Goal: Task Accomplishment & Management: Complete application form

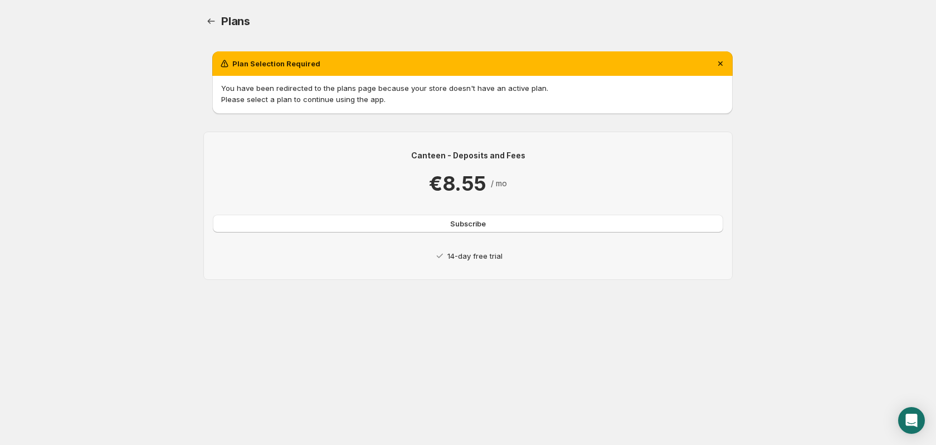
click at [462, 261] on div "Canteen - Deposits and Fees €8.55 / mo Subscribe 14-day free trial" at bounding box center [467, 206] width 529 height 148
click at [461, 232] on div "Canteen - Deposits and Fees €8.55 / mo Subscribe 14-day free trial" at bounding box center [468, 205] width 511 height 111
click at [465, 230] on button "Subscribe" at bounding box center [468, 224] width 511 height 18
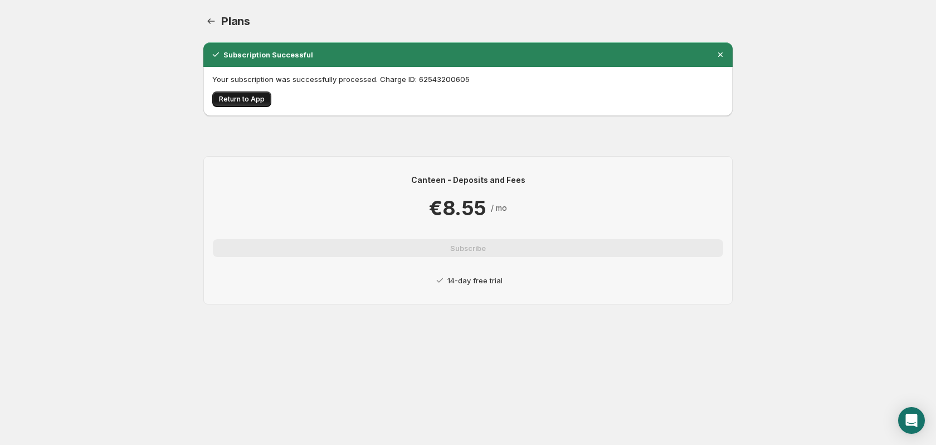
click at [235, 93] on button "Return to App" at bounding box center [241, 99] width 59 height 16
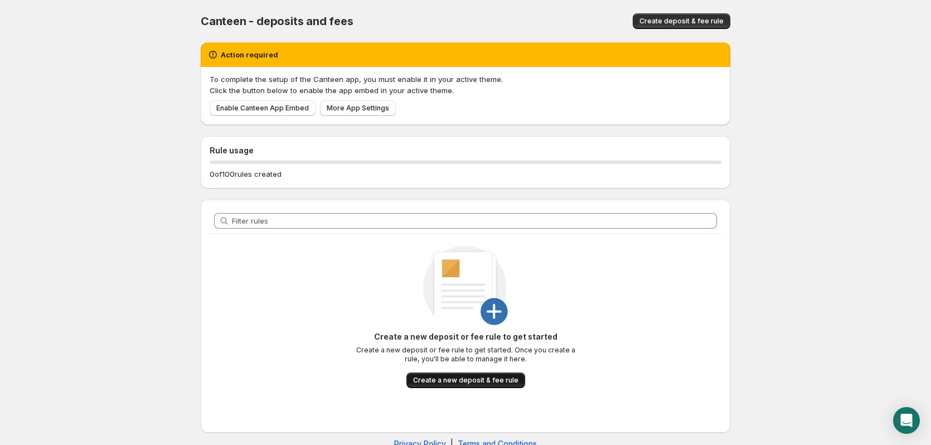
click at [494, 378] on span "Create a new deposit & fee rule" at bounding box center [465, 380] width 105 height 9
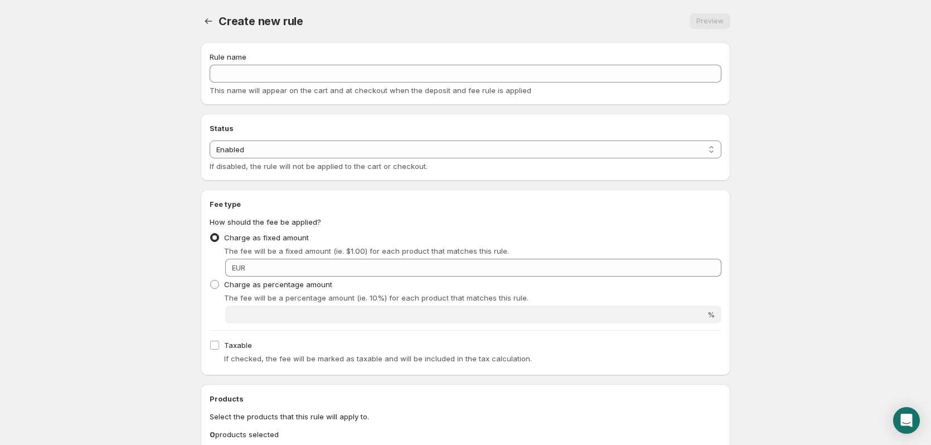
click at [297, 51] on div "Rule name This name will appear on the cart and at checkout when the deposit an…" at bounding box center [465, 73] width 529 height 62
click at [294, 63] on div "Rule name This name will appear on the cart and at checkout when the deposit an…" at bounding box center [466, 73] width 512 height 45
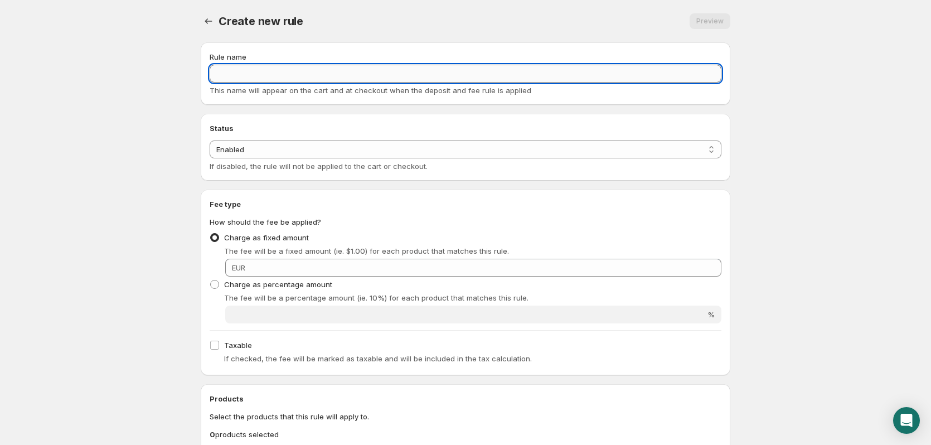
click at [291, 75] on input "Rule name" at bounding box center [466, 74] width 512 height 18
type input "Pfand Glasflaschen 0,33l"
click at [323, 157] on select "Enabled Disabled" at bounding box center [466, 149] width 512 height 18
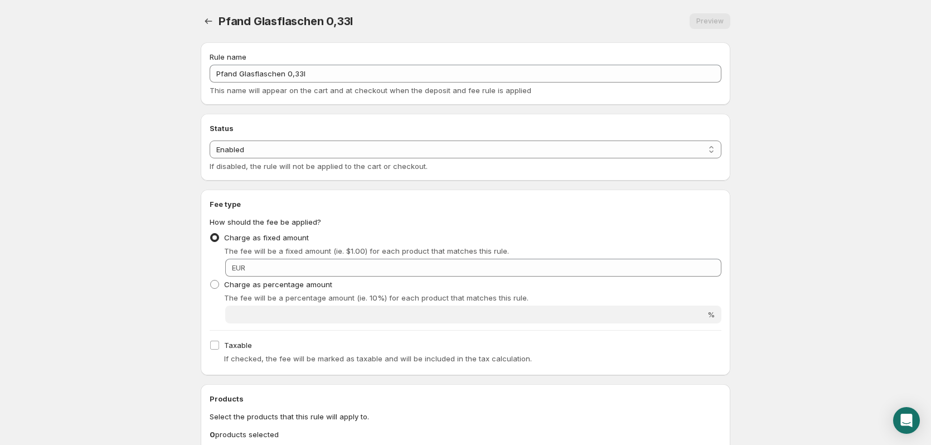
click at [322, 139] on div "Status Status Enabled Disabled Enabled If disabled, the rule will not be applie…" at bounding box center [466, 147] width 512 height 49
click at [342, 258] on div "Charge as fixed amount The fee will be a fixed amount (ie. $1.00) for each prod…" at bounding box center [466, 253] width 512 height 47
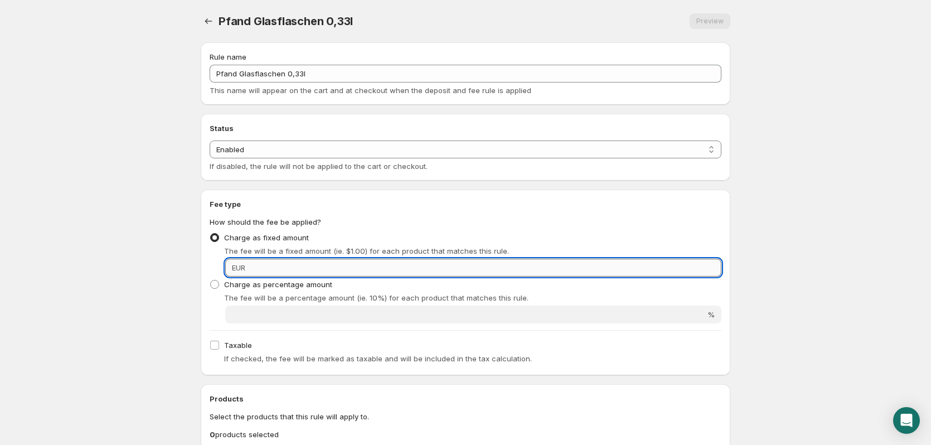
click at [338, 264] on input "Fixed amount" at bounding box center [485, 268] width 473 height 18
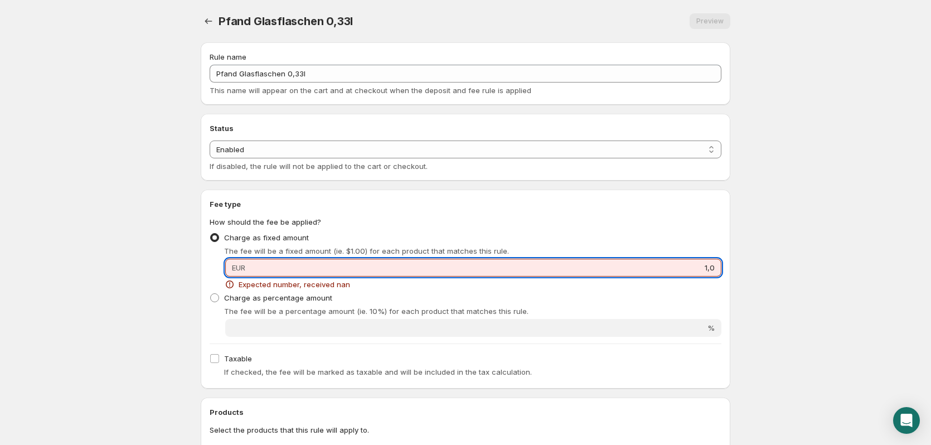
click at [338, 272] on input "1,0" at bounding box center [485, 268] width 473 height 18
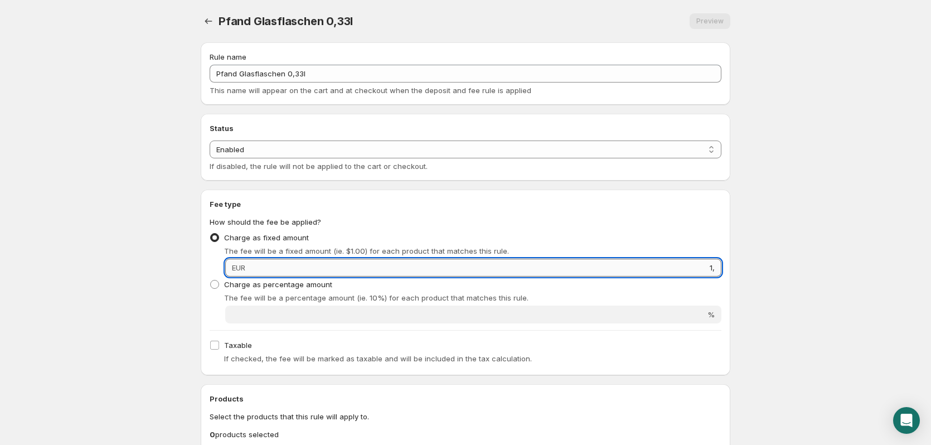
type input "1"
type input "1.92"
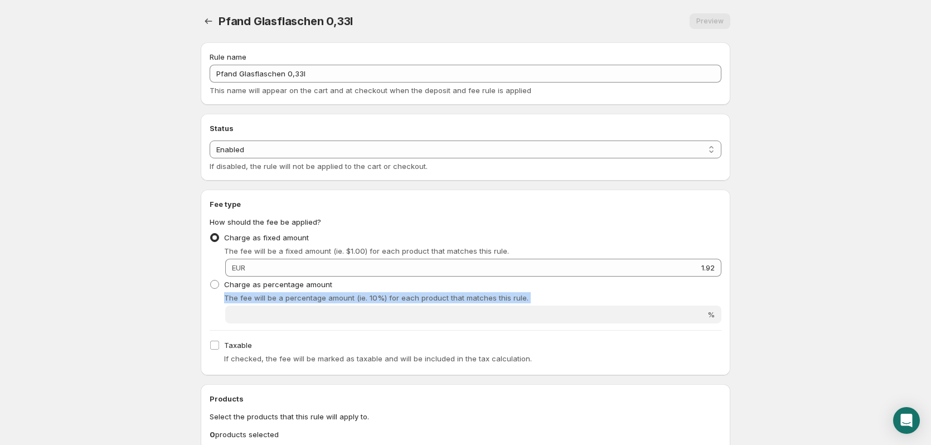
drag, startPoint x: 811, startPoint y: 291, endPoint x: 810, endPoint y: 304, distance: 12.9
click at [810, 304] on body "Home Help Pfand Glasflaschen 0,33l. This page is ready Pfand Glasflaschen 0,33l…" at bounding box center [465, 222] width 931 height 445
click at [818, 304] on body "Home Help Pfand Glasflaschen 0,33l. This page is ready Pfand Glasflaschen 0,33l…" at bounding box center [465, 222] width 931 height 445
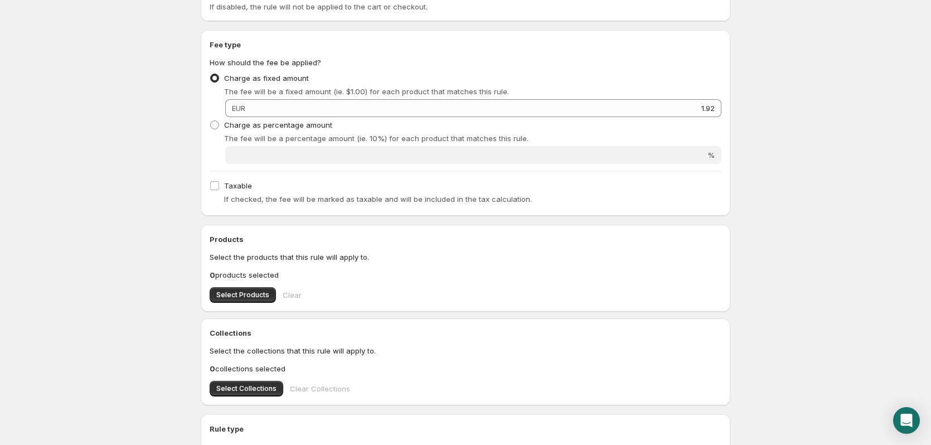
scroll to position [223, 0]
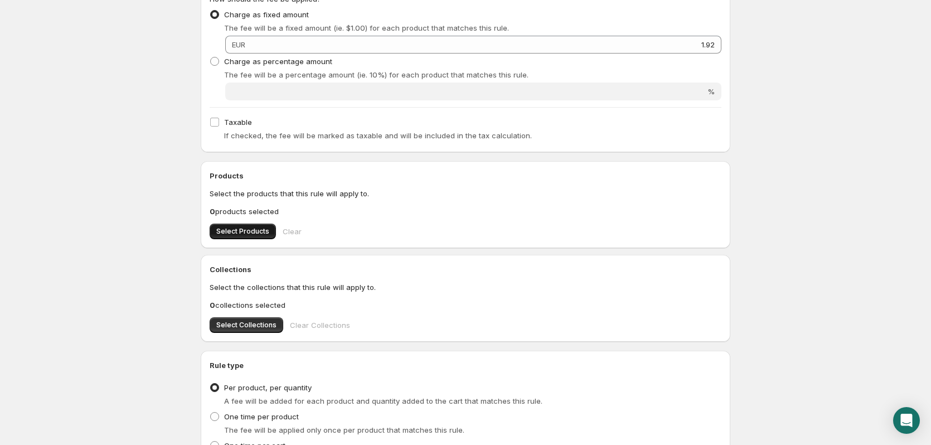
click at [239, 229] on span "Select Products" at bounding box center [242, 231] width 53 height 9
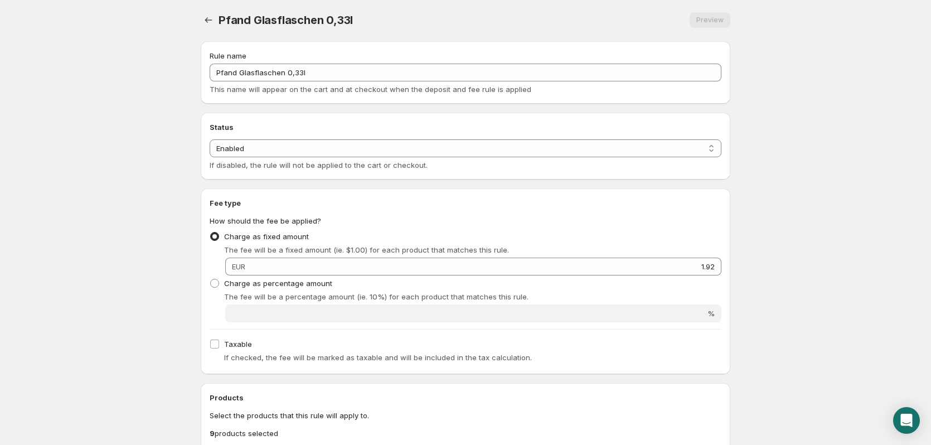
scroll to position [0, 0]
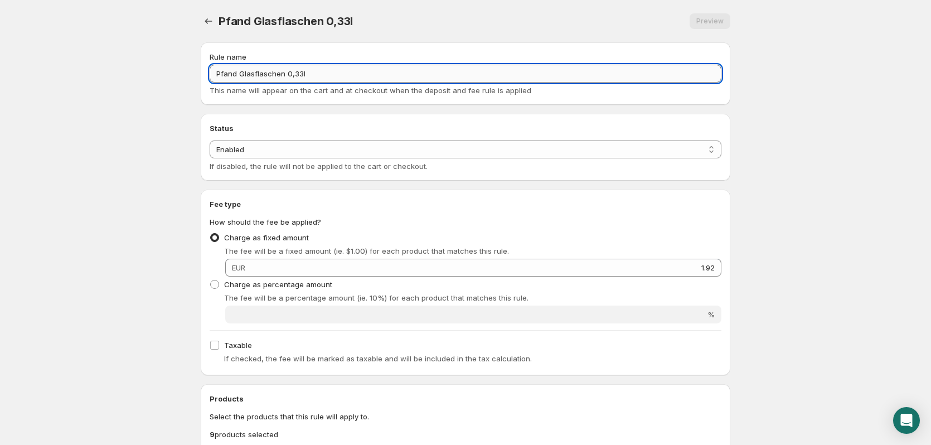
click at [280, 69] on input "Pfand Glasflaschen 0,33l" at bounding box center [466, 74] width 512 height 18
type input "Pfand Glasflaschen 24x0,33l"
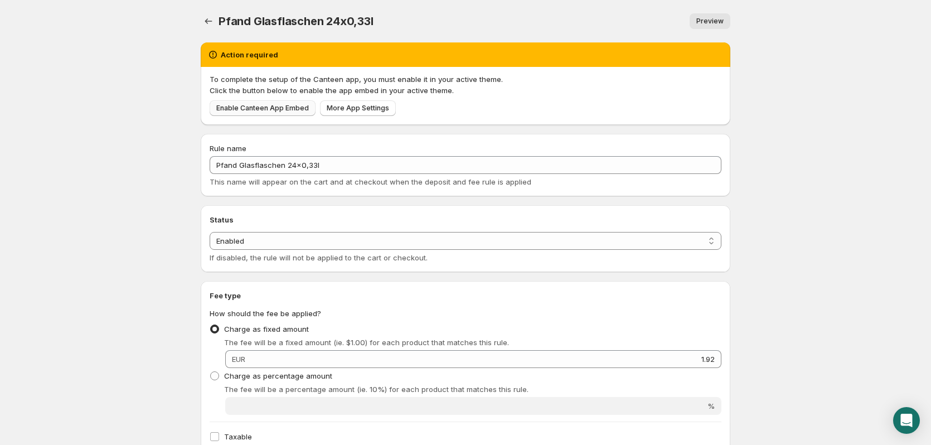
click at [252, 107] on span "Enable Canteen App Embed" at bounding box center [262, 108] width 93 height 9
click at [297, 238] on select "Enabled Disabled" at bounding box center [466, 241] width 512 height 18
select select "deactive"
click at [210, 250] on select "Enabled Disabled" at bounding box center [466, 241] width 512 height 18
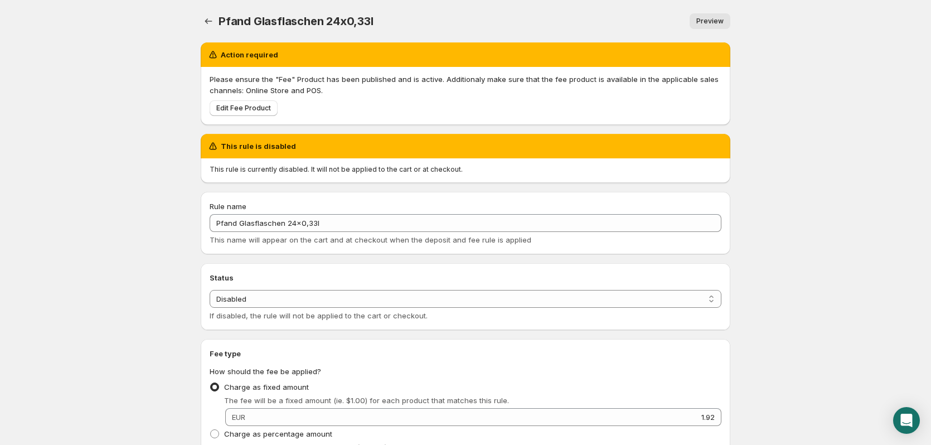
click at [279, 289] on div "Status Status Enabled Disabled Disabled If disabled, the rule will not be appli…" at bounding box center [466, 296] width 512 height 49
click at [265, 298] on select "Enabled Disabled" at bounding box center [466, 299] width 512 height 18
select select "active"
click at [210, 290] on select "Enabled Disabled" at bounding box center [466, 299] width 512 height 18
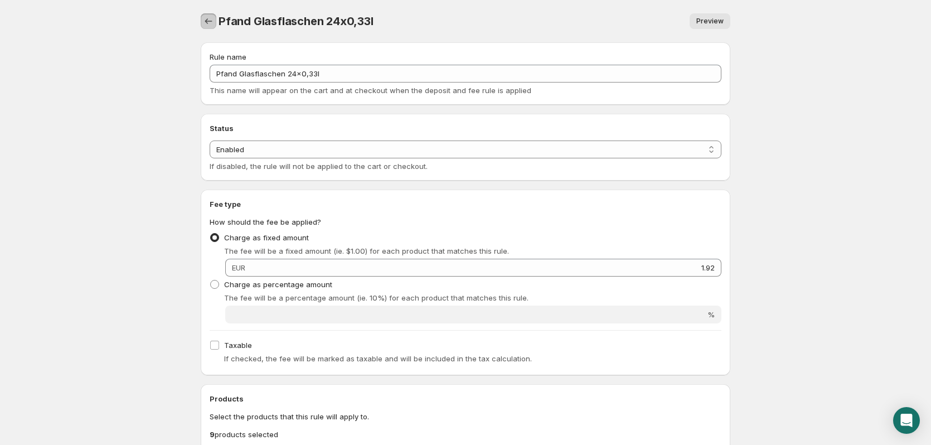
click at [208, 19] on icon "Settings" at bounding box center [208, 21] width 11 height 11
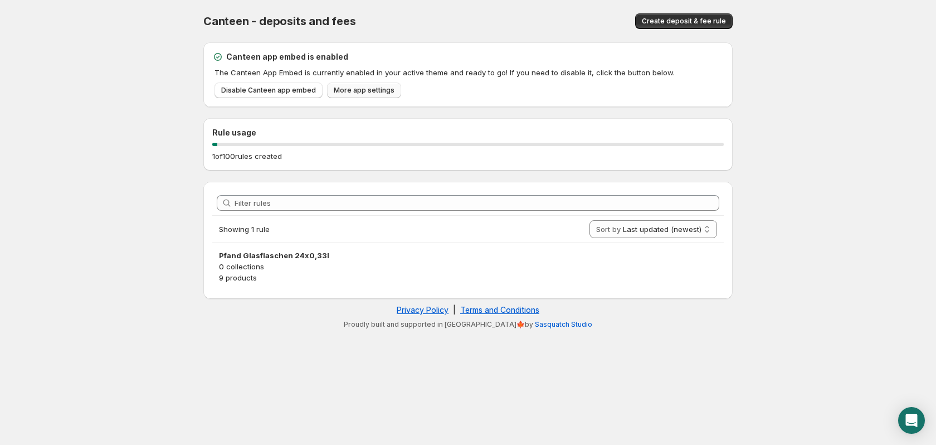
click at [354, 95] on link "More app settings" at bounding box center [364, 90] width 74 height 16
click at [271, 91] on span "Disable Canteen app embed" at bounding box center [268, 90] width 95 height 9
click at [673, 17] on button "Create deposit & fee rule" at bounding box center [684, 21] width 98 height 16
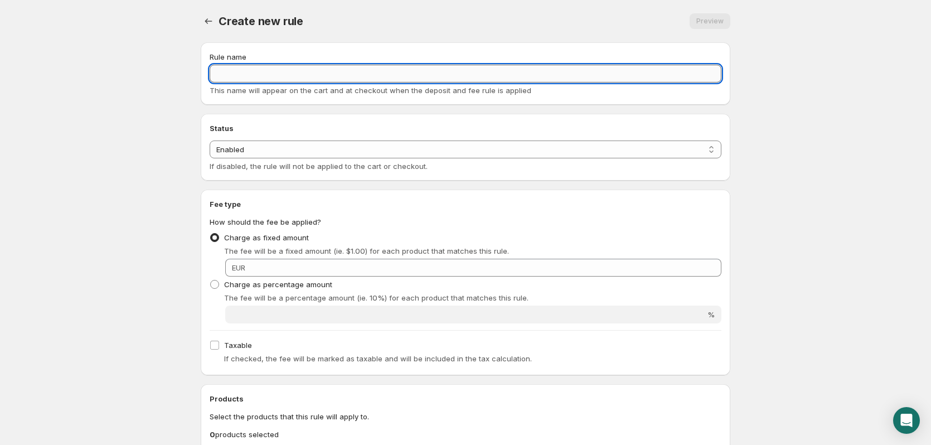
click at [318, 76] on input "Rule name" at bounding box center [466, 74] width 512 height 18
click at [203, 22] on icon "Settings" at bounding box center [208, 21] width 11 height 11
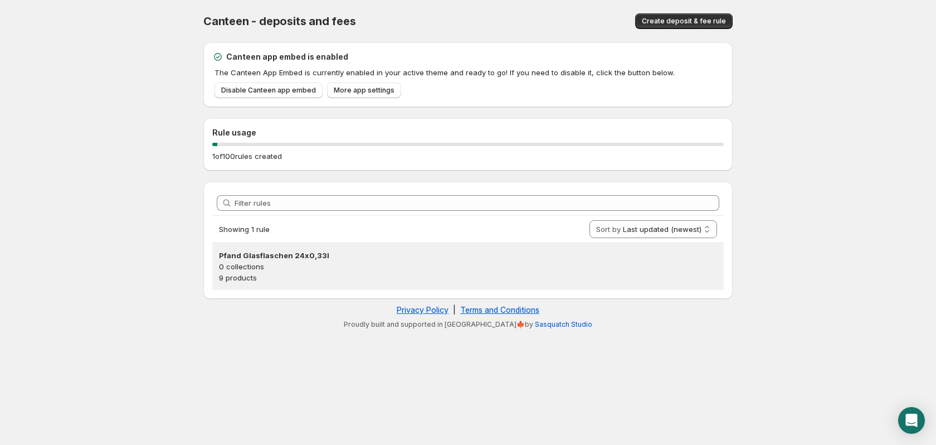
click at [495, 265] on p "0 collections" at bounding box center [468, 266] width 498 height 11
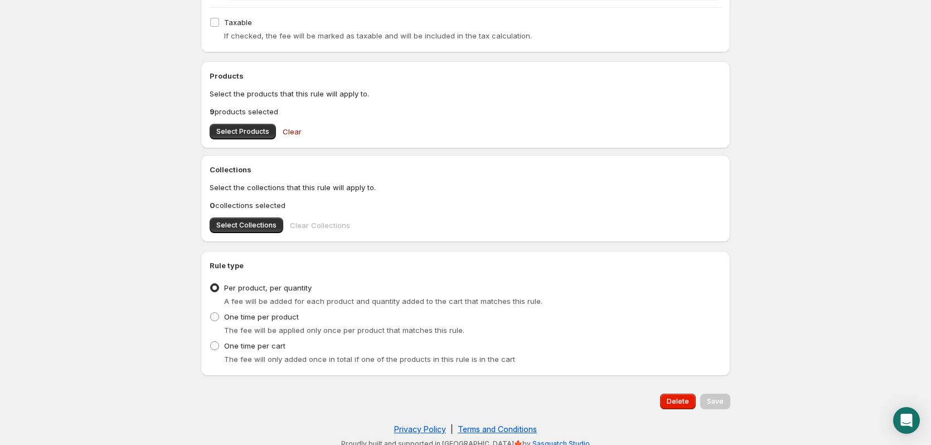
scroll to position [332, 0]
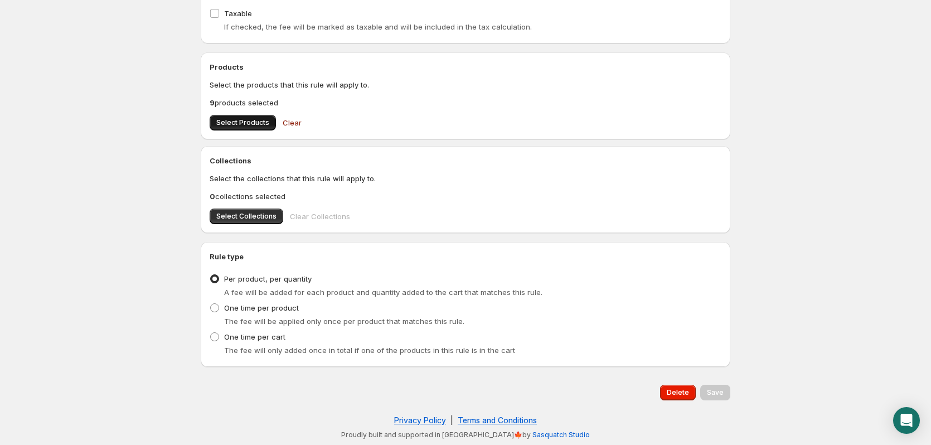
click at [249, 122] on span "Select Products" at bounding box center [242, 122] width 53 height 9
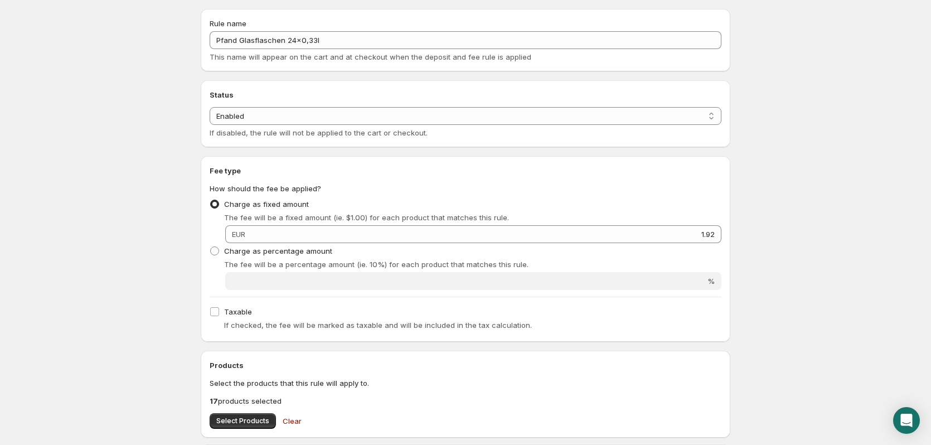
scroll to position [0, 0]
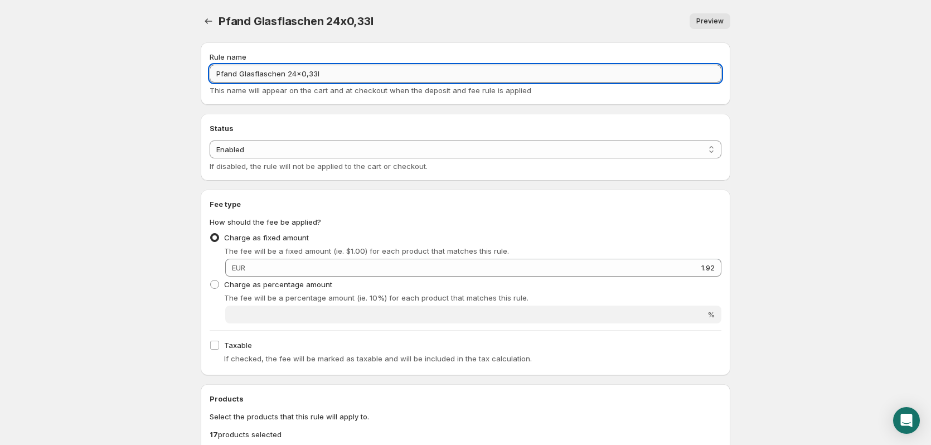
drag, startPoint x: 285, startPoint y: 71, endPoint x: 340, endPoint y: 72, distance: 54.6
click at [340, 72] on input "Pfand Glasflaschen 24x0,33l" at bounding box center [466, 74] width 512 height 18
type input "Pfand Glasflaschen 24 Stück"
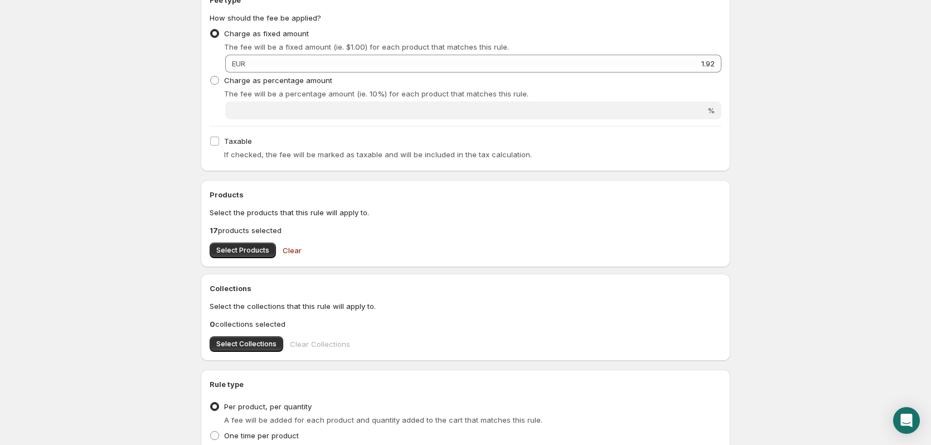
scroll to position [223, 0]
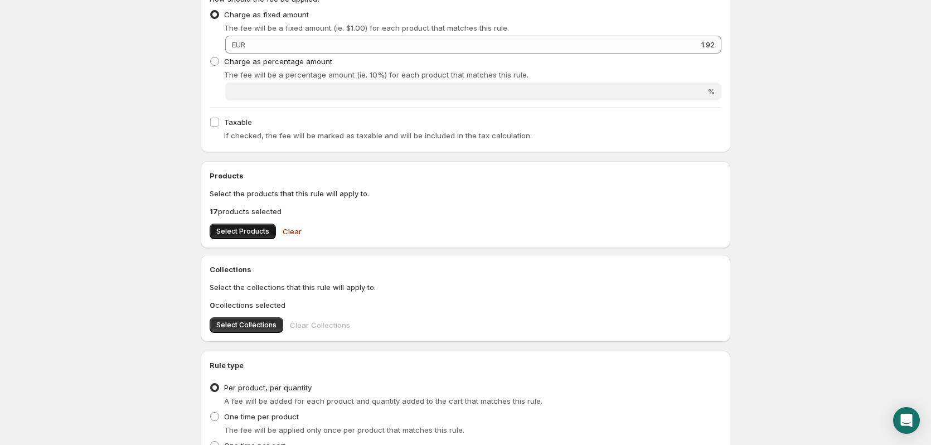
click at [250, 235] on span "Select Products" at bounding box center [242, 231] width 53 height 9
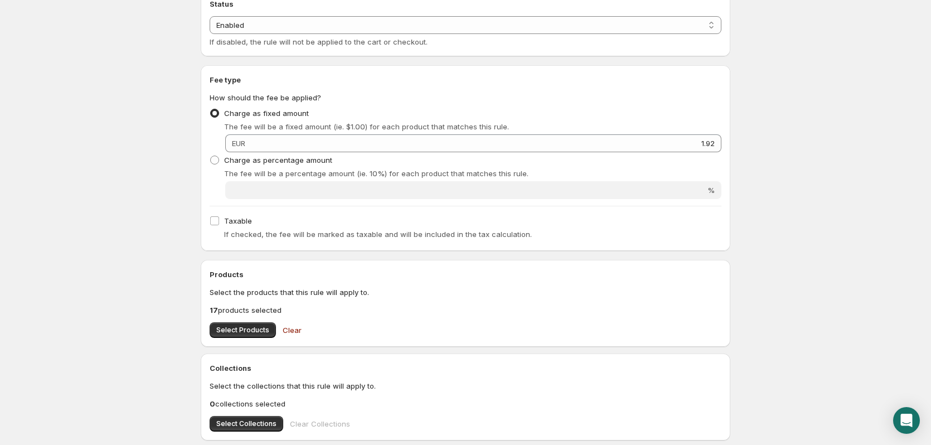
scroll to position [0, 0]
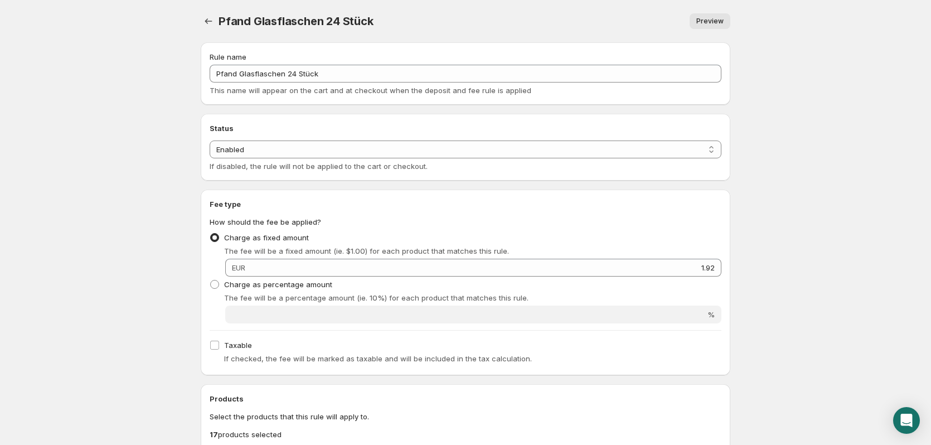
click at [720, 23] on span "Preview" at bounding box center [709, 21] width 27 height 9
click at [211, 23] on icon "Settings" at bounding box center [208, 21] width 11 height 11
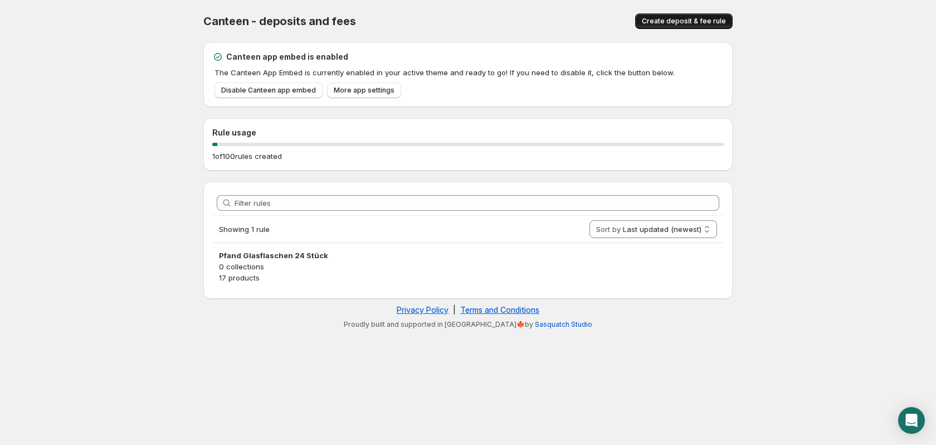
click at [675, 14] on button "Create deposit & fee rule" at bounding box center [684, 21] width 98 height 16
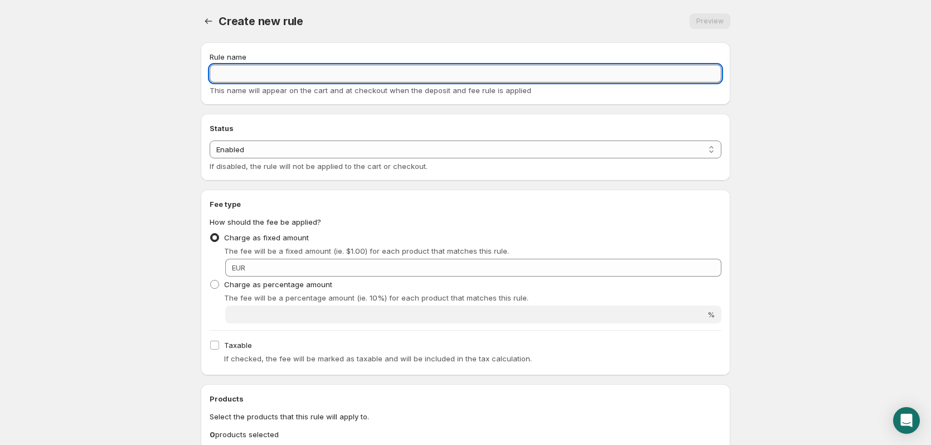
click at [346, 79] on input "Rule name" at bounding box center [466, 74] width 512 height 18
type input "Glasflaschen Pfand"
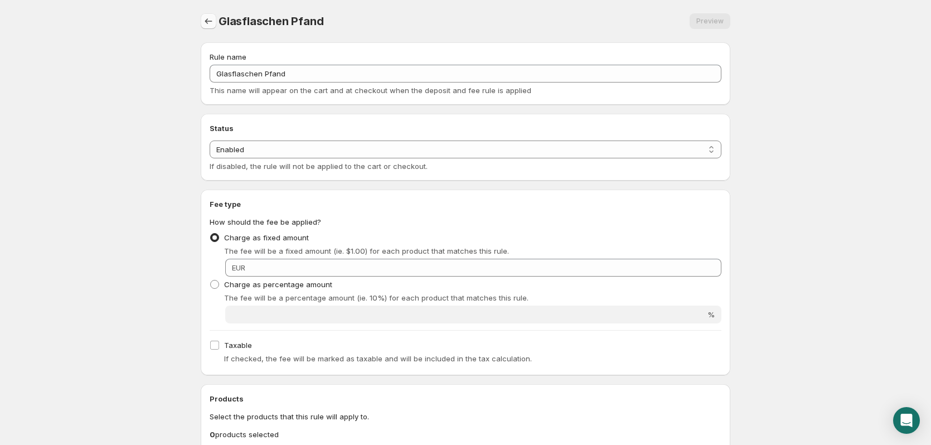
click at [206, 20] on icon "Settings" at bounding box center [208, 21] width 11 height 11
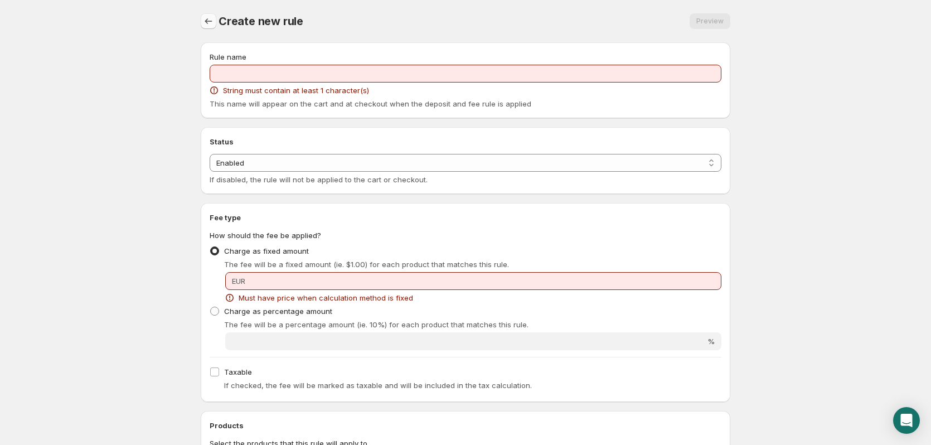
click at [209, 19] on icon "Settings" at bounding box center [208, 21] width 11 height 11
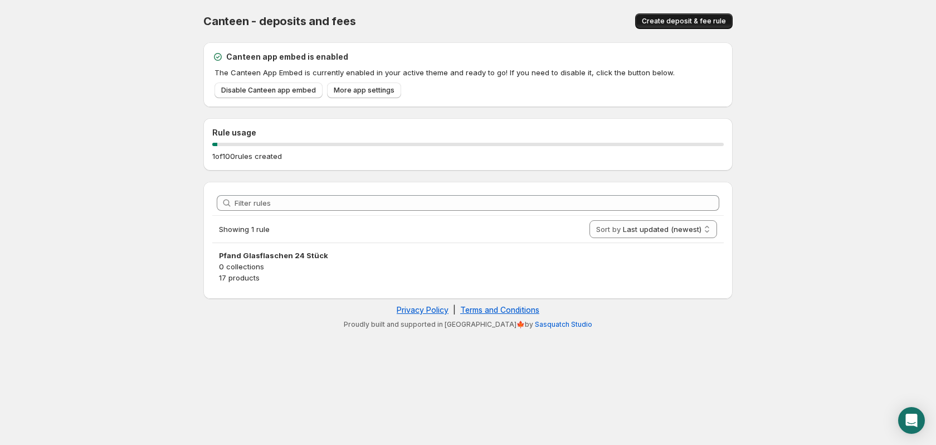
click at [655, 16] on button "Create deposit & fee rule" at bounding box center [684, 21] width 98 height 16
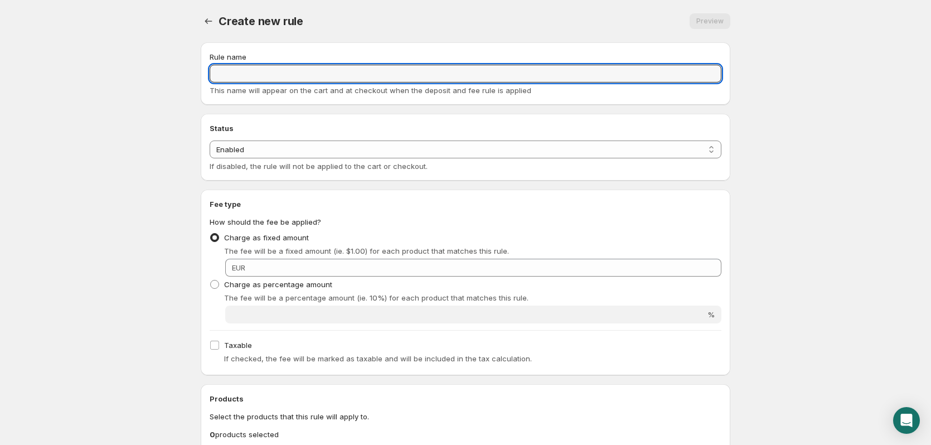
click at [276, 65] on input "Rule name" at bounding box center [466, 74] width 512 height 18
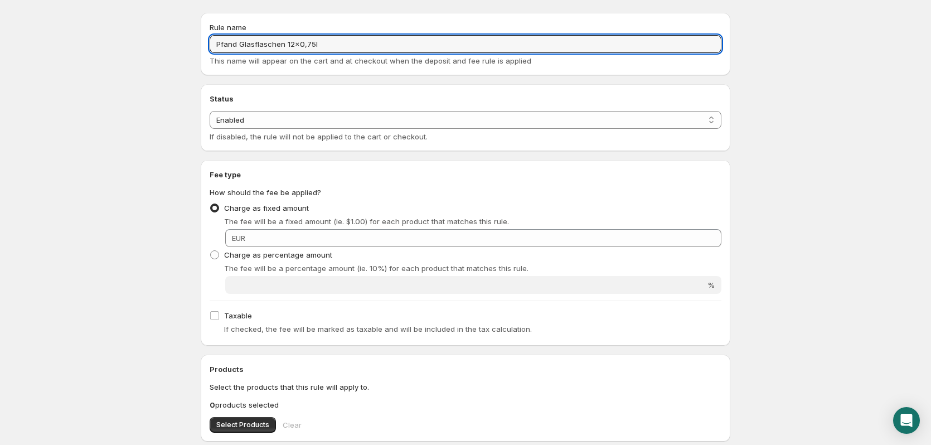
scroll to position [56, 0]
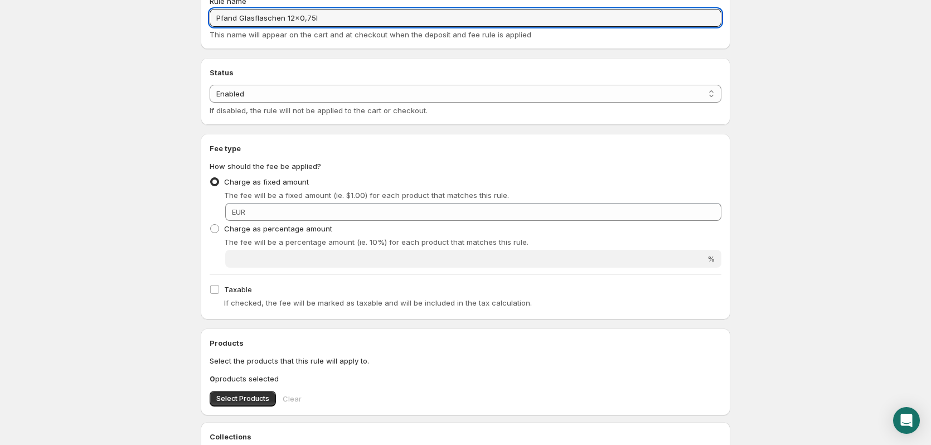
type input "Pfand Glasflaschen 12x0,75l"
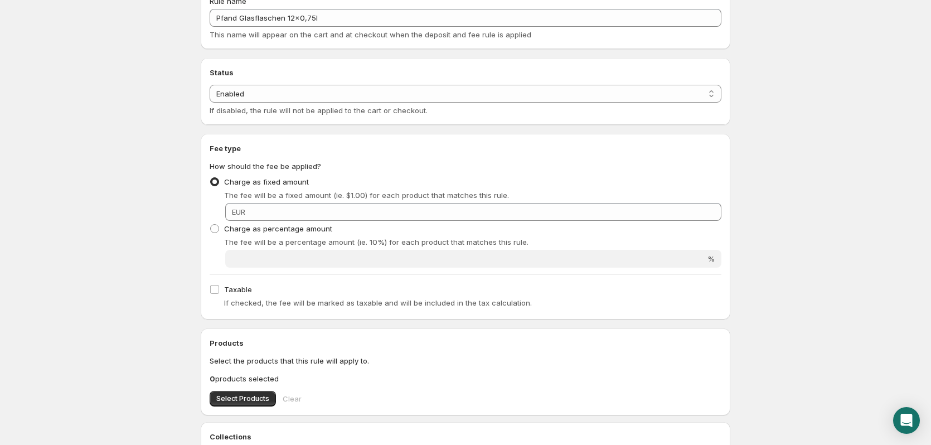
click at [119, 170] on body "Home Help Pfand Glasflaschen 12x0,75l. This page is ready Pfand Glasflaschen 12…" at bounding box center [465, 166] width 931 height 445
click at [502, 227] on div "Charge as percentage amount The fee will be a percentage amount (ie. 10%) for e…" at bounding box center [466, 234] width 512 height 27
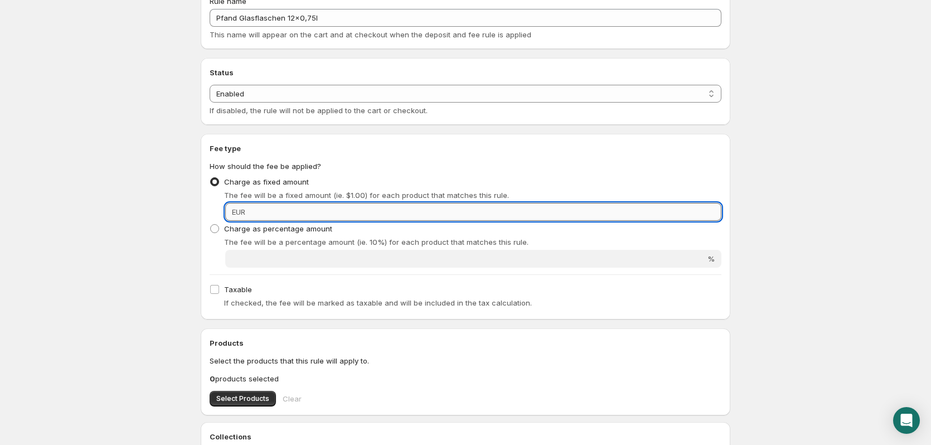
click at [503, 218] on input "Fixed amount" at bounding box center [485, 212] width 473 height 18
click at [673, 204] on input "Fixed amount" at bounding box center [485, 212] width 473 height 18
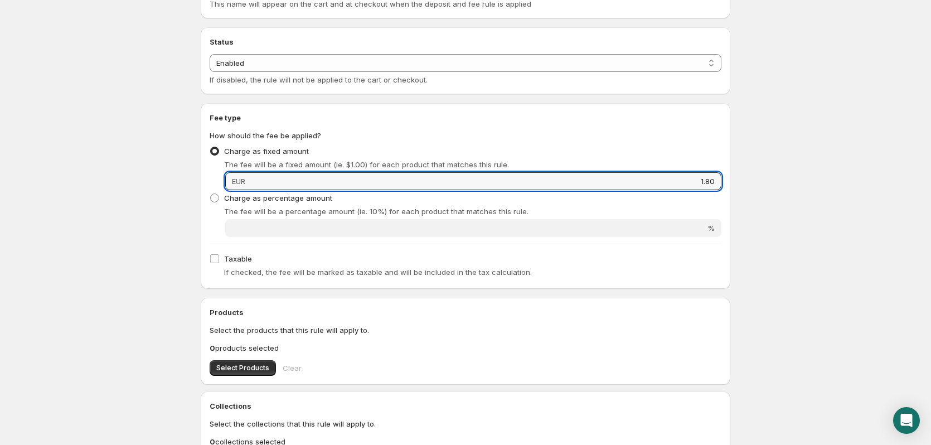
scroll to position [167, 0]
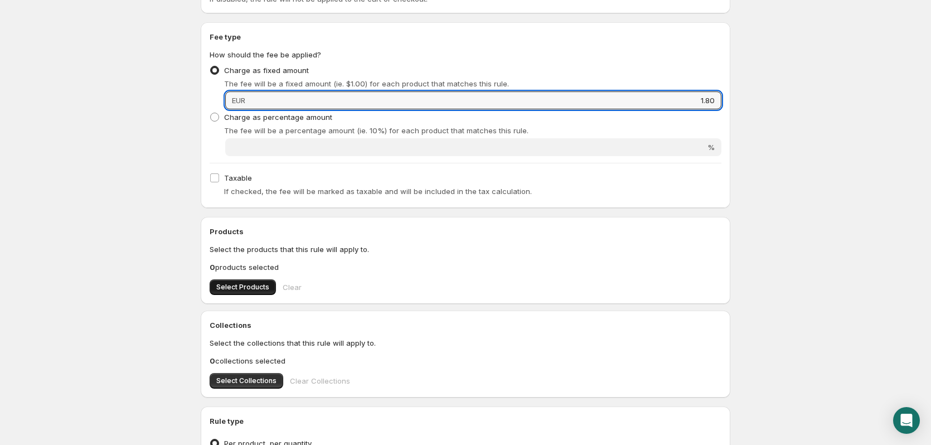
click at [265, 290] on span "Select Products" at bounding box center [242, 287] width 53 height 9
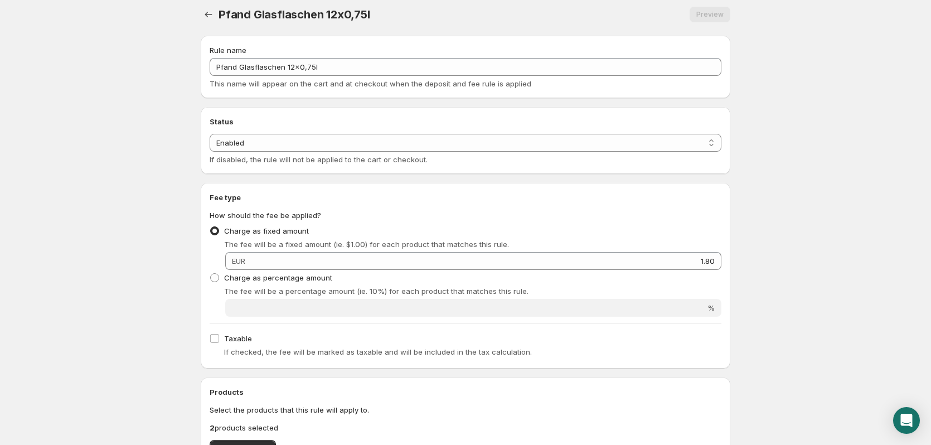
scroll to position [0, 0]
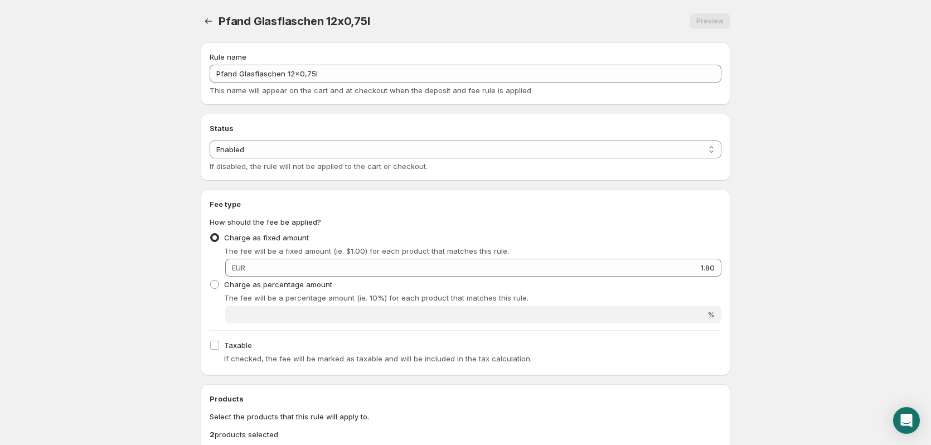
type input "1.8"
click at [201, 17] on button "Settings" at bounding box center [209, 21] width 16 height 16
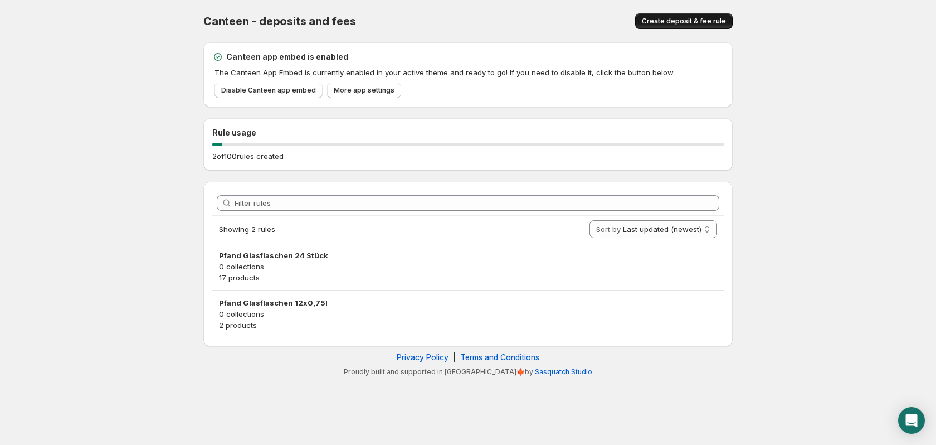
click at [673, 18] on span "Create deposit & fee rule" at bounding box center [684, 21] width 84 height 9
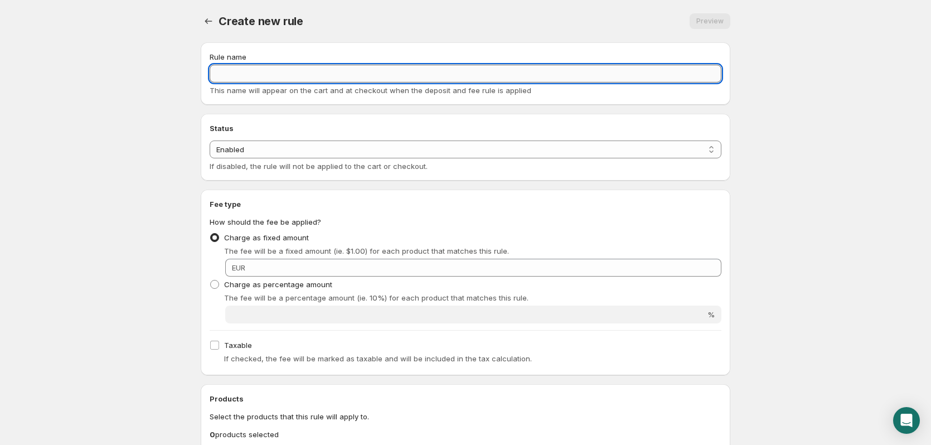
click at [601, 66] on input "Rule name" at bounding box center [466, 74] width 512 height 18
type input "Pfand Glasflaschen 16x0,75l"
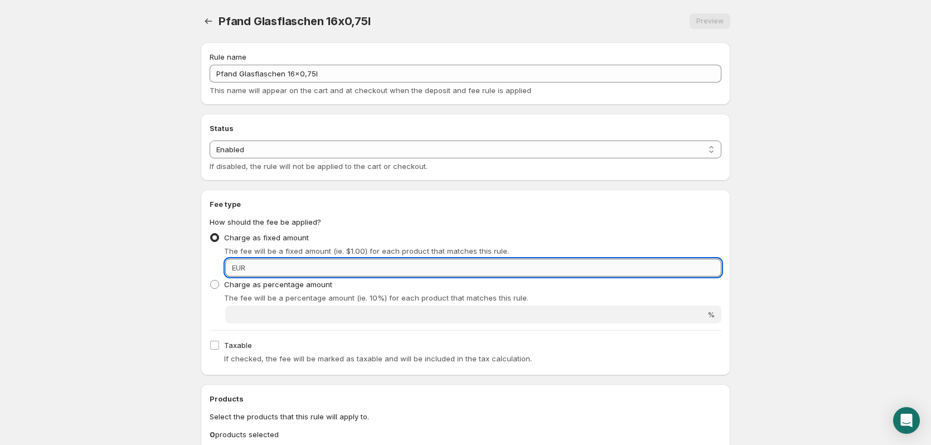
click at [510, 267] on input "Fixed amount" at bounding box center [485, 268] width 473 height 18
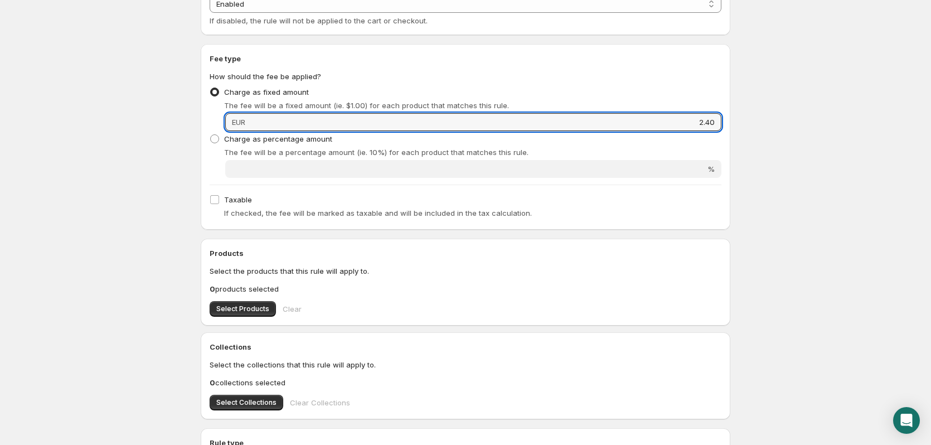
scroll to position [167, 0]
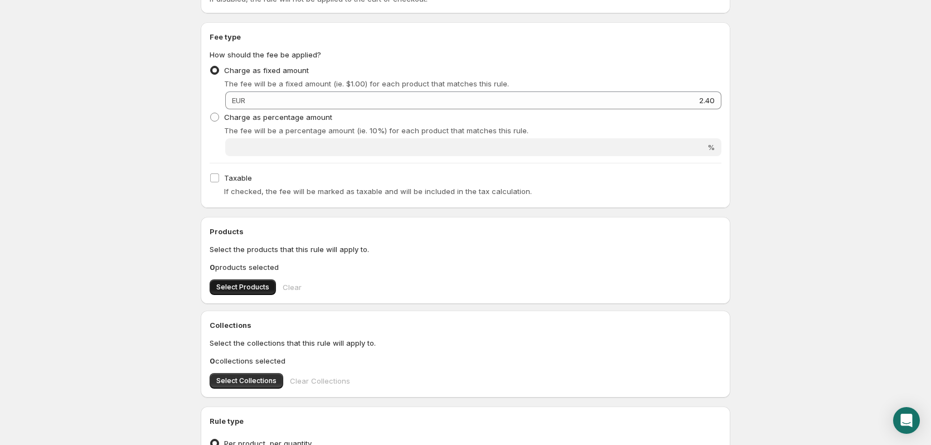
click at [221, 291] on span "Select Products" at bounding box center [242, 287] width 53 height 9
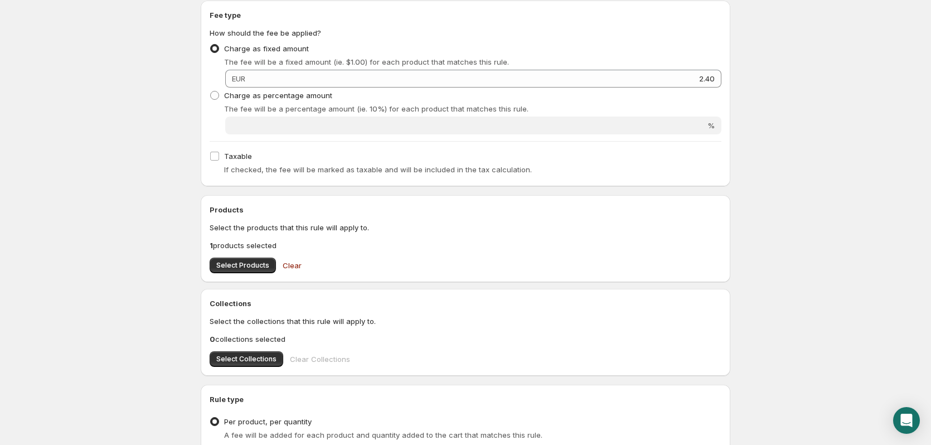
scroll to position [0, 0]
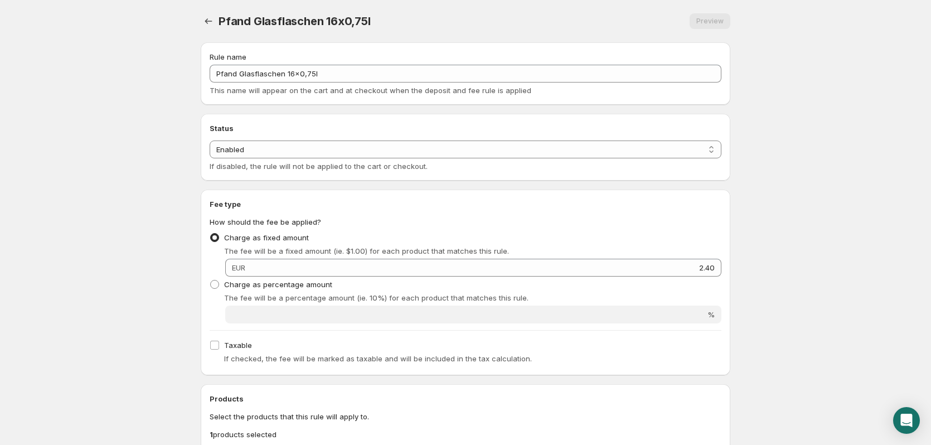
type input "2.4"
click at [212, 18] on icon "Settings" at bounding box center [208, 21] width 11 height 11
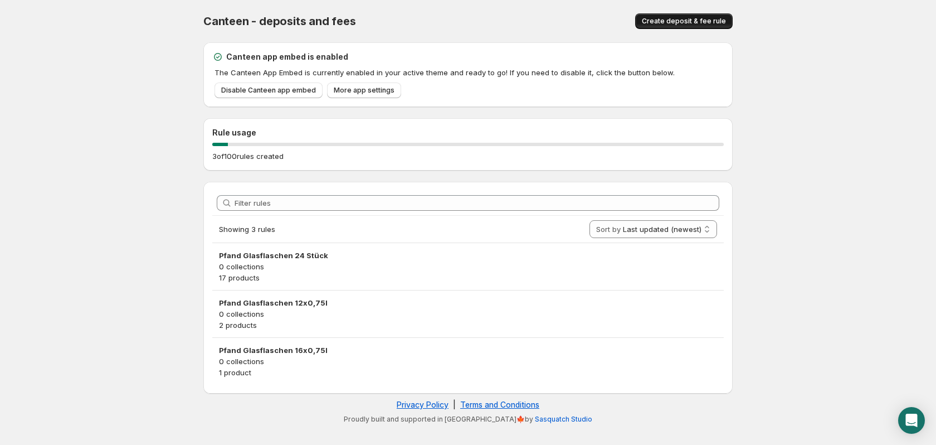
click at [654, 22] on span "Create deposit & fee rule" at bounding box center [684, 21] width 84 height 9
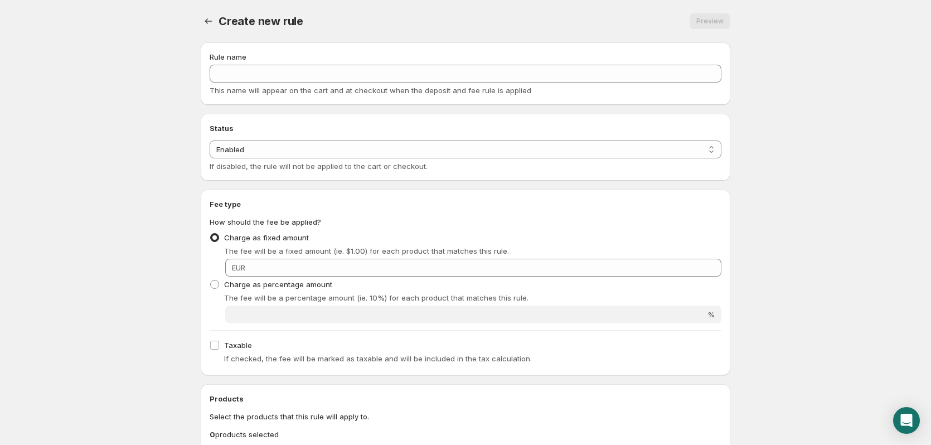
click at [329, 82] on div "Rule name This name will appear on the cart and at checkout when the deposit an…" at bounding box center [466, 73] width 512 height 45
click at [327, 64] on div "Rule name This name will appear on the cart and at checkout when the deposit an…" at bounding box center [466, 73] width 512 height 45
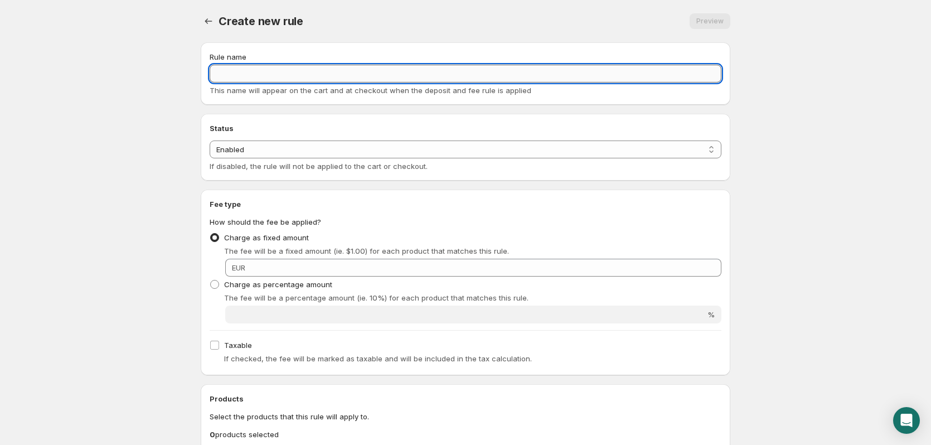
click at [324, 67] on input "Rule name" at bounding box center [466, 74] width 512 height 18
type input "Pfandflaschen 12x0,5l"
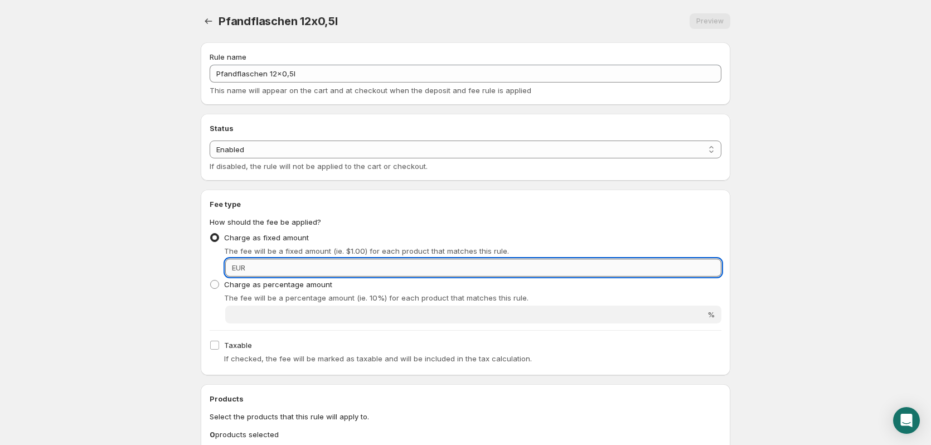
click at [610, 265] on input "Fixed amount" at bounding box center [485, 268] width 473 height 18
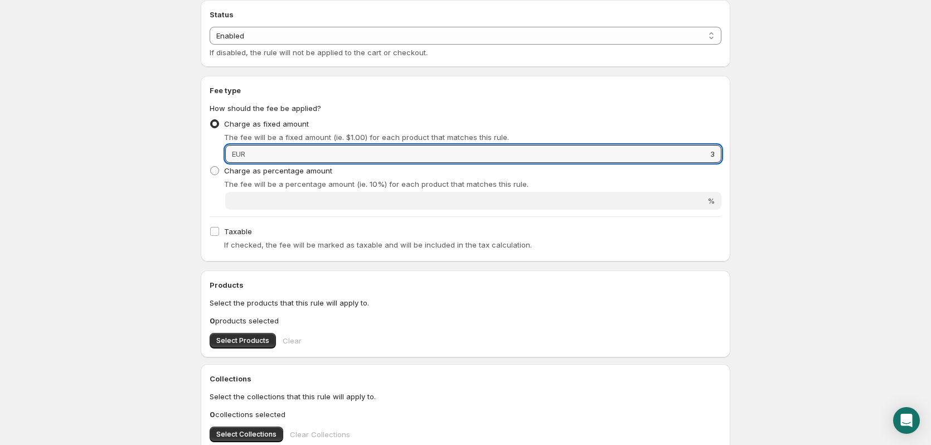
scroll to position [223, 0]
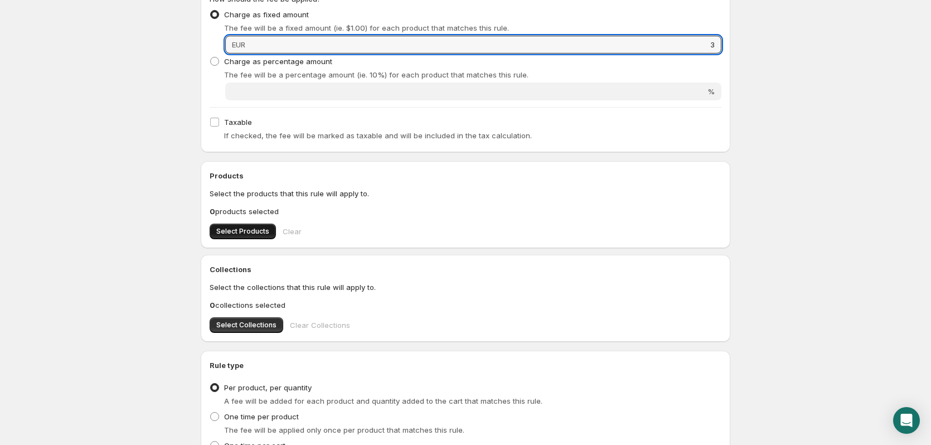
type input "3"
click at [241, 225] on button "Select Products" at bounding box center [243, 231] width 66 height 16
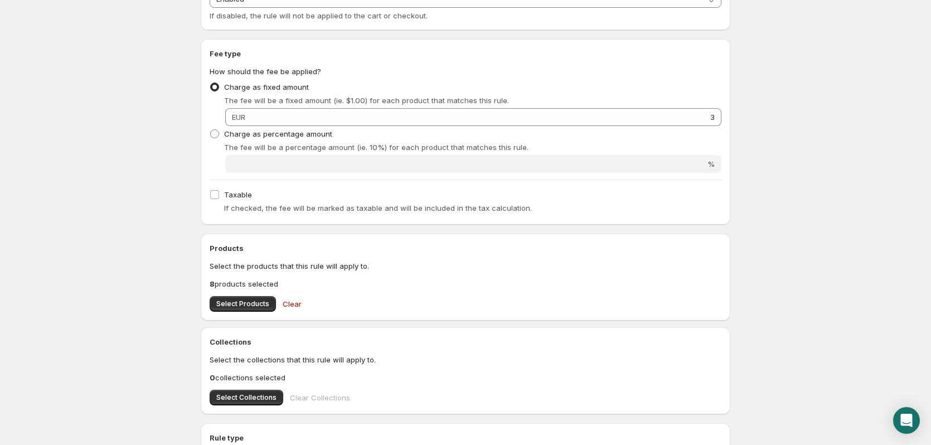
scroll to position [0, 0]
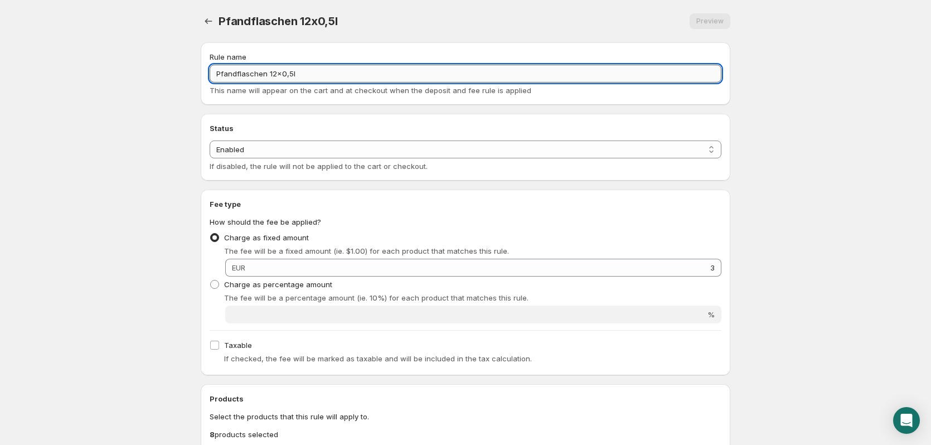
click at [299, 74] on input "Pfandflaschen 12x0,5l" at bounding box center [466, 74] width 512 height 18
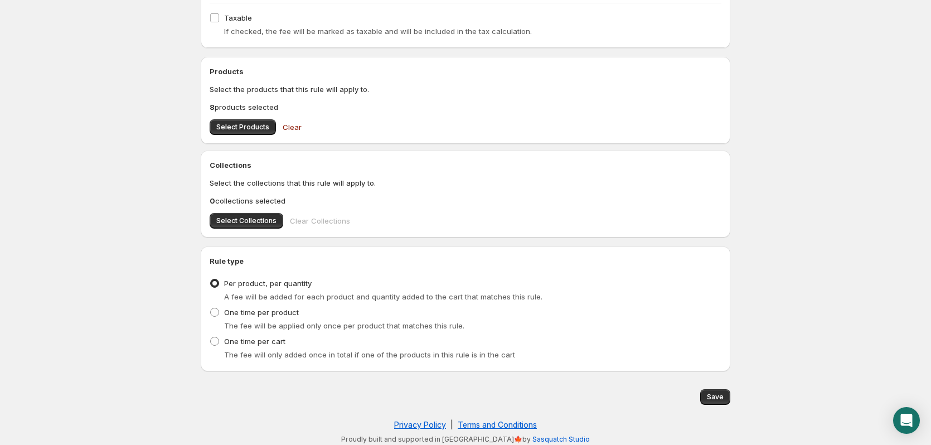
scroll to position [332, 0]
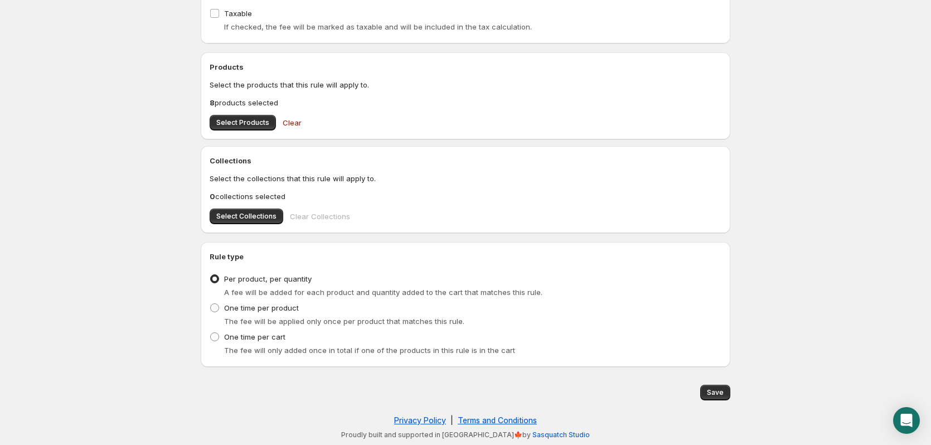
type input "Pfandflaschen 12 Stück"
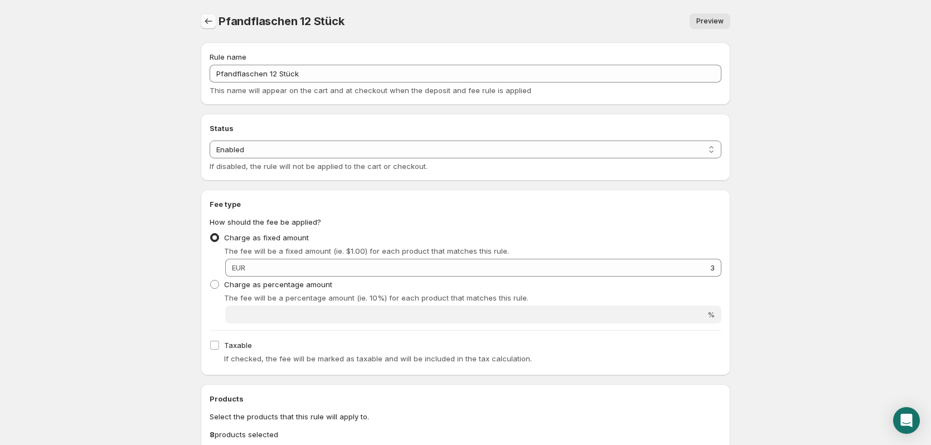
click at [206, 23] on icon "Settings" at bounding box center [208, 21] width 11 height 11
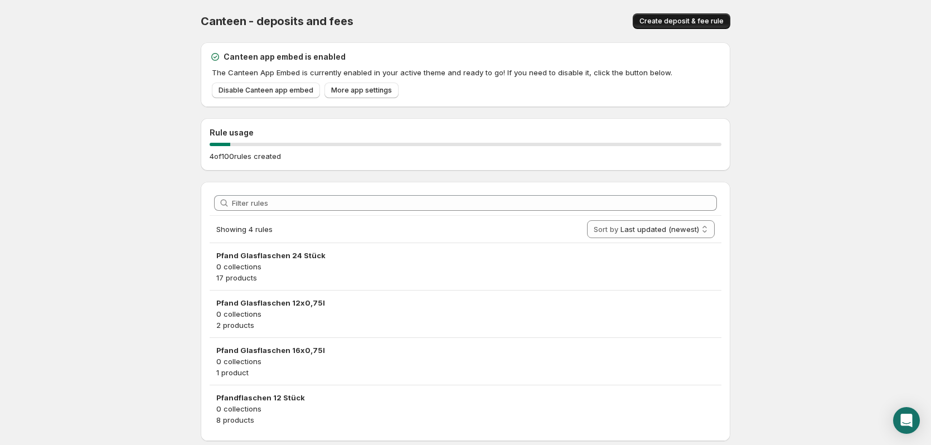
click at [705, 16] on button "Create deposit & fee rule" at bounding box center [682, 21] width 98 height 16
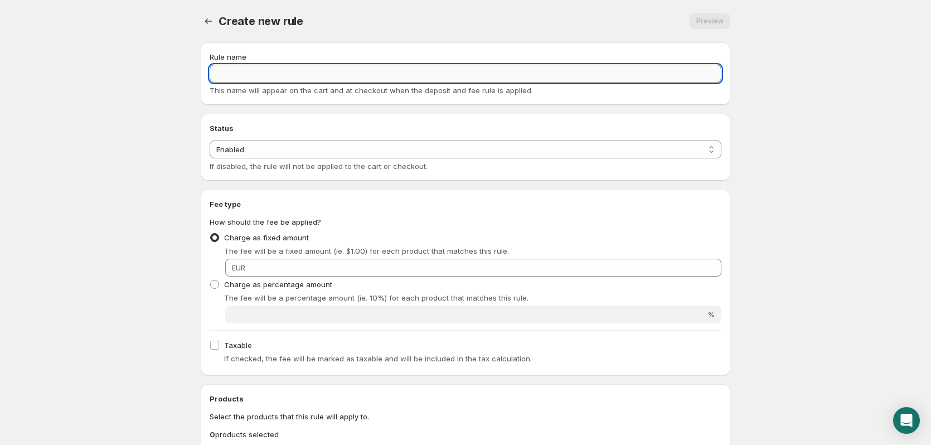
click at [415, 65] on input "Rule name" at bounding box center [466, 74] width 512 height 18
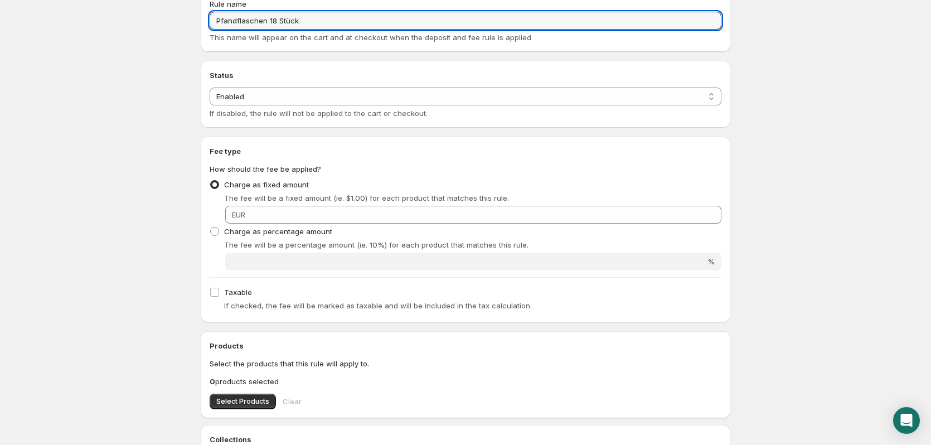
scroll to position [56, 0]
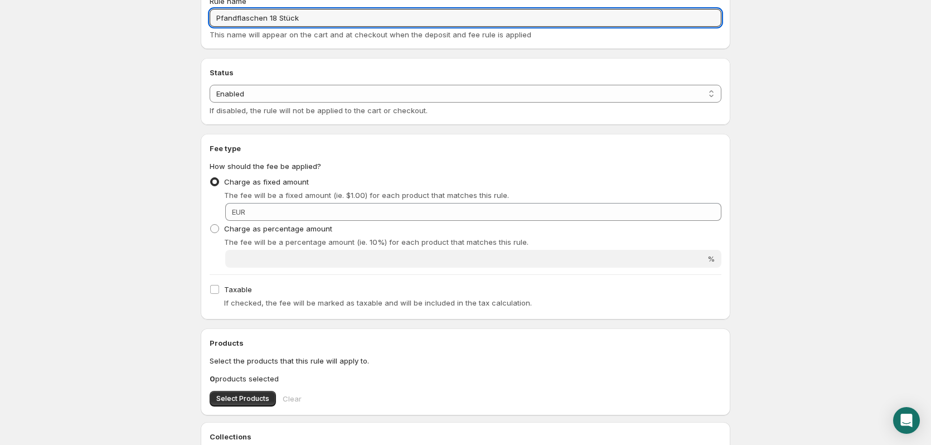
type input "Pfandflaschen 18 Stück"
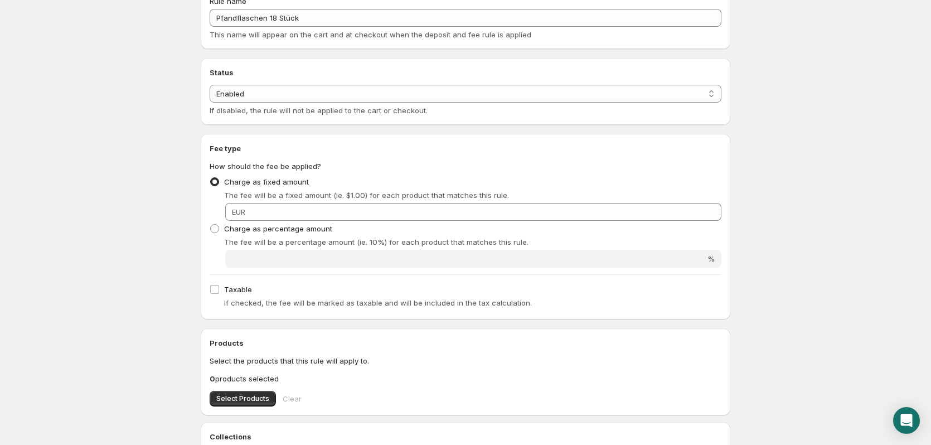
click at [643, 221] on div "Charge as percentage amount The fee will be a percentage amount (ie. 10%) for e…" at bounding box center [466, 234] width 512 height 27
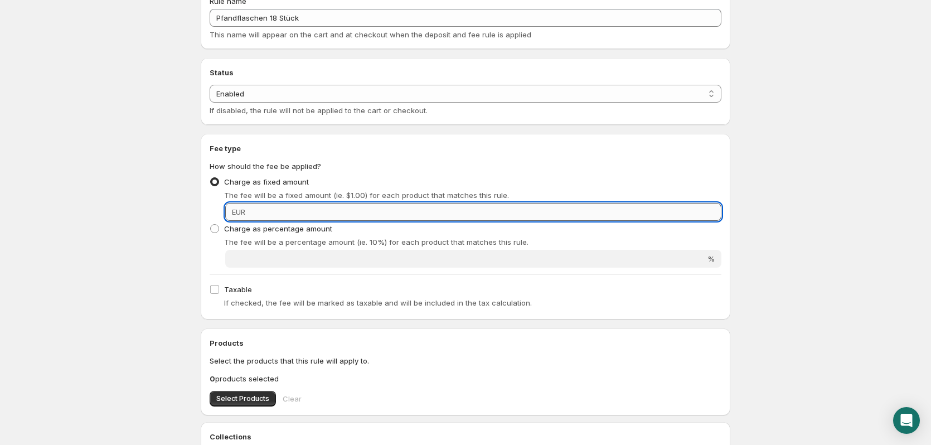
click at [643, 220] on input "Fixed amount" at bounding box center [485, 212] width 473 height 18
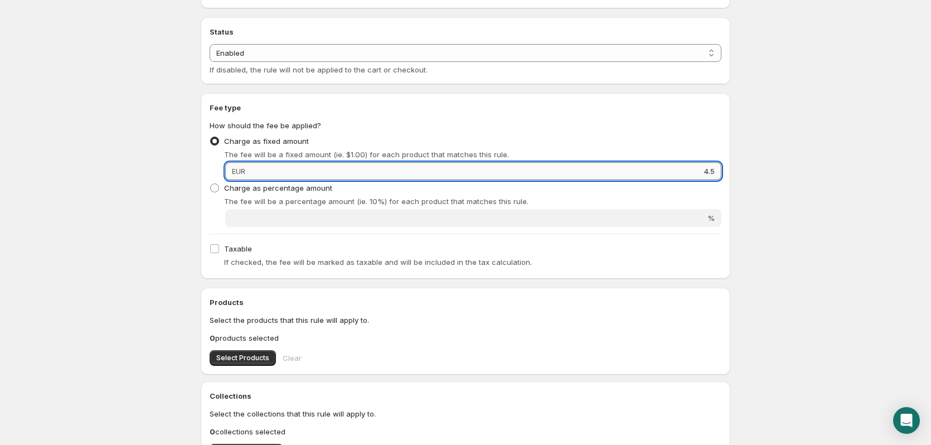
scroll to position [111, 0]
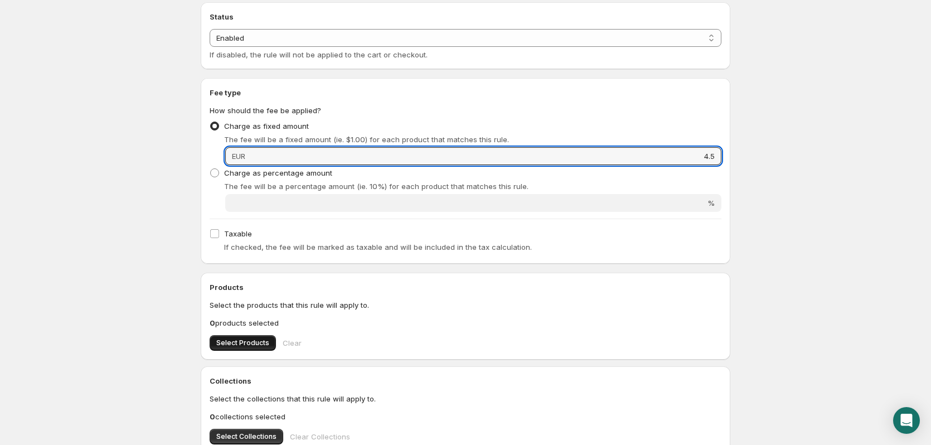
type input "4.5"
click at [252, 339] on span "Select Products" at bounding box center [242, 342] width 53 height 9
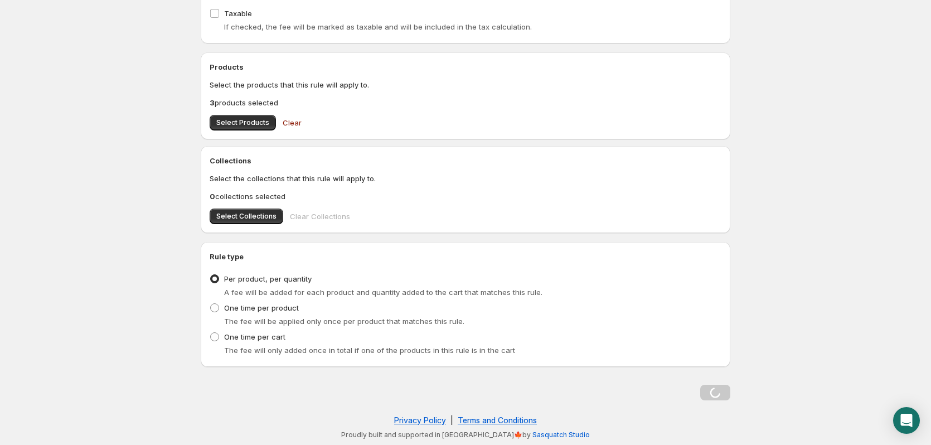
scroll to position [0, 0]
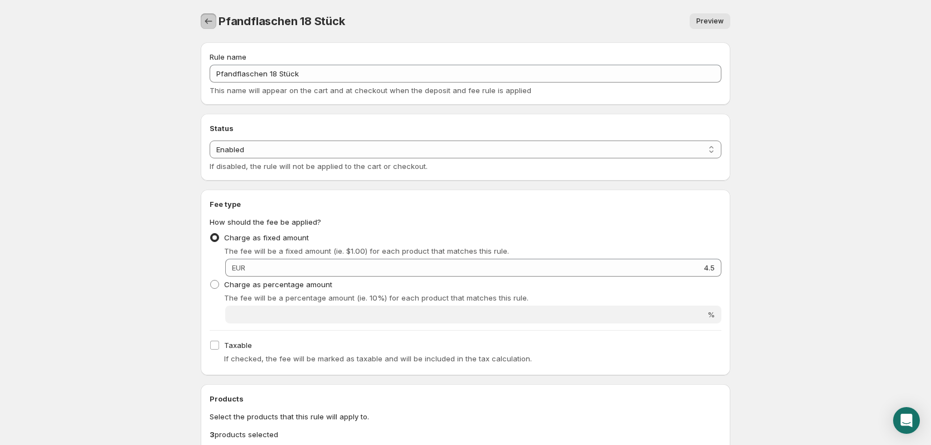
click at [208, 22] on icon "Settings" at bounding box center [208, 21] width 11 height 11
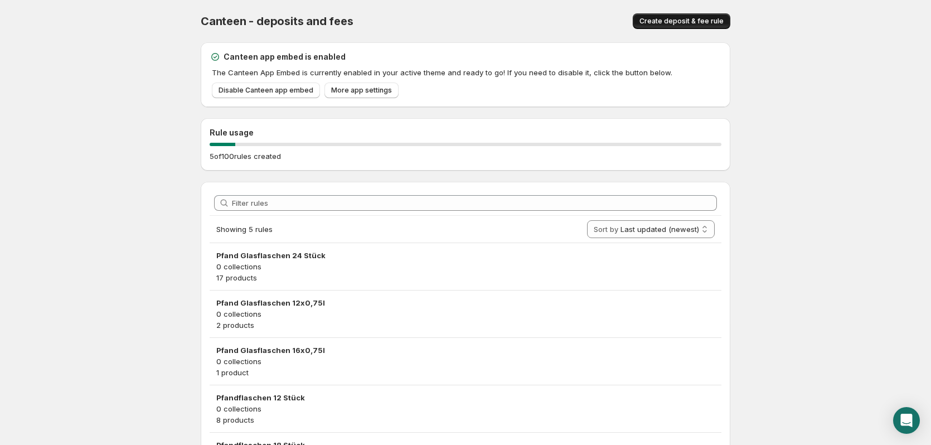
click at [656, 22] on span "Create deposit & fee rule" at bounding box center [681, 21] width 84 height 9
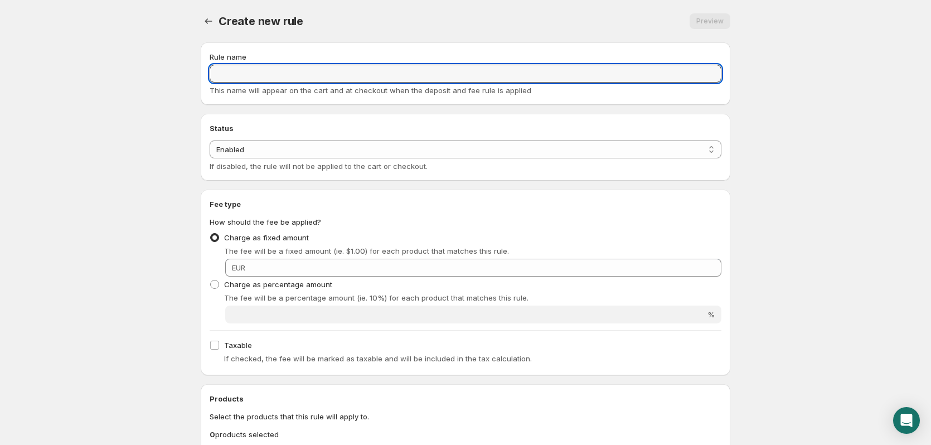
click at [401, 71] on input "Rule name" at bounding box center [466, 74] width 512 height 18
type input "Pfandflaschen 24 Stück"
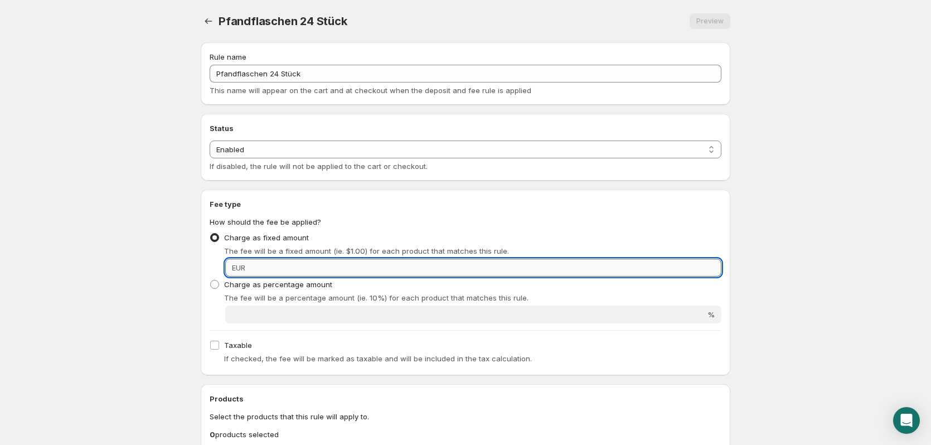
click at [367, 273] on input "Fixed amount" at bounding box center [485, 268] width 473 height 18
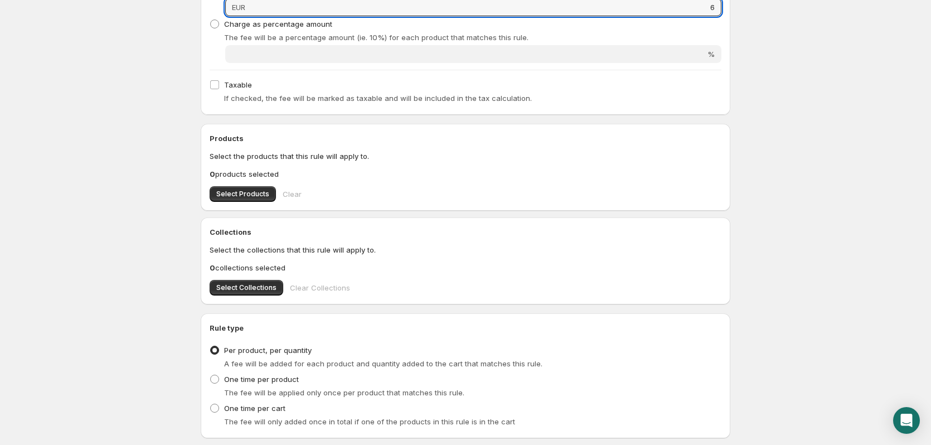
scroll to position [332, 0]
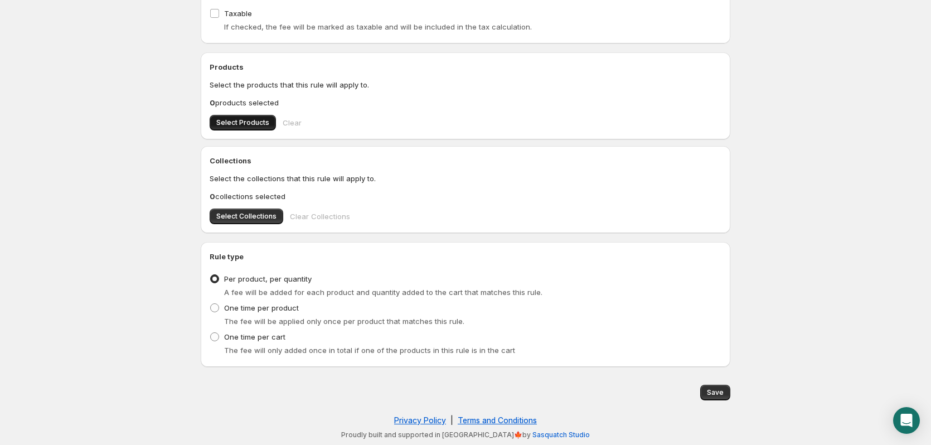
type input "6"
click at [236, 127] on span "Select Products" at bounding box center [242, 122] width 53 height 9
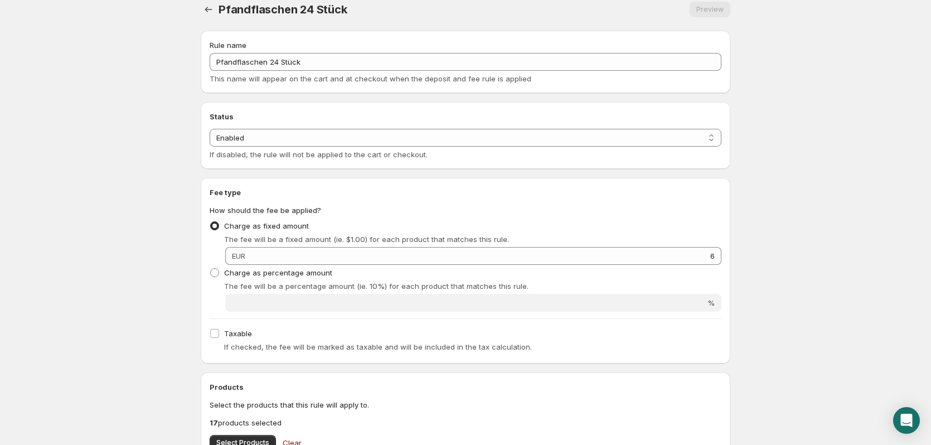
scroll to position [0, 0]
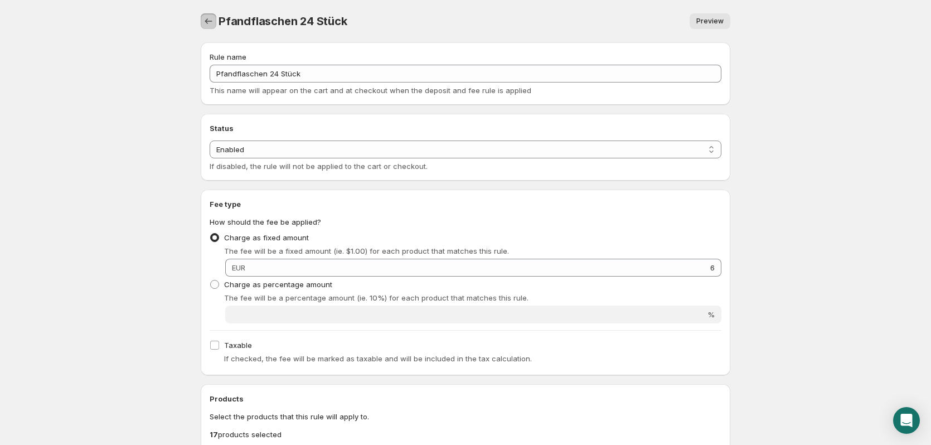
click at [213, 21] on icon "Settings" at bounding box center [208, 21] width 11 height 11
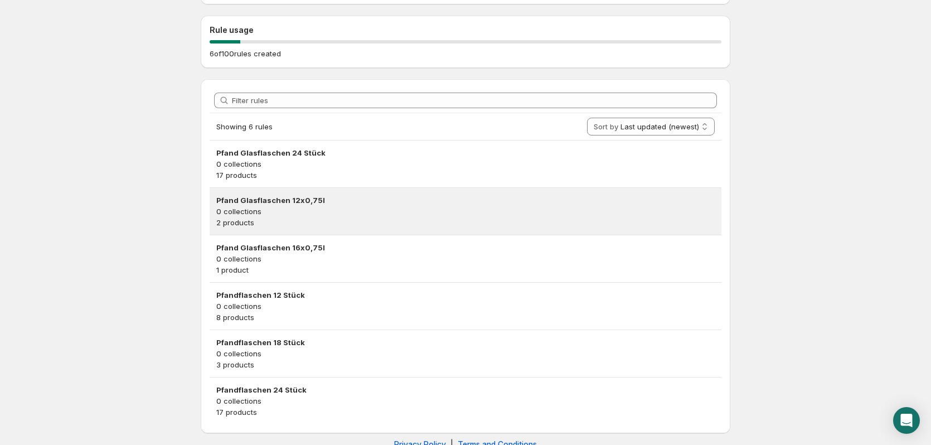
scroll to position [111, 0]
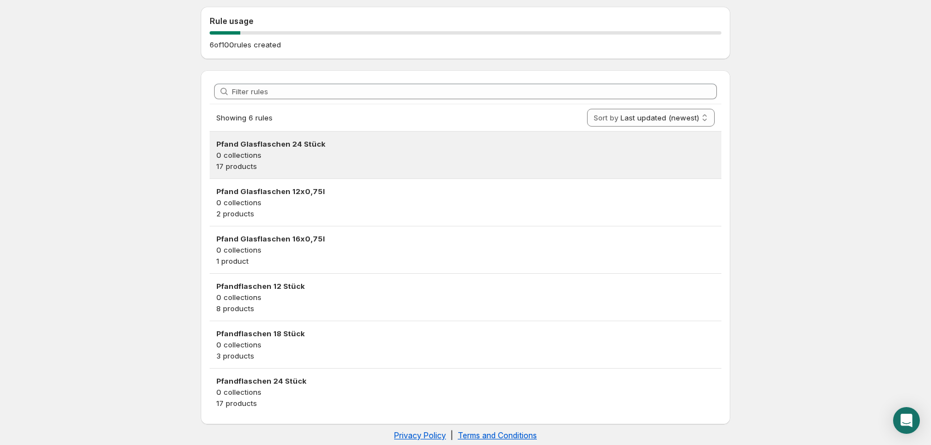
click at [314, 167] on p "17 products" at bounding box center [465, 166] width 498 height 11
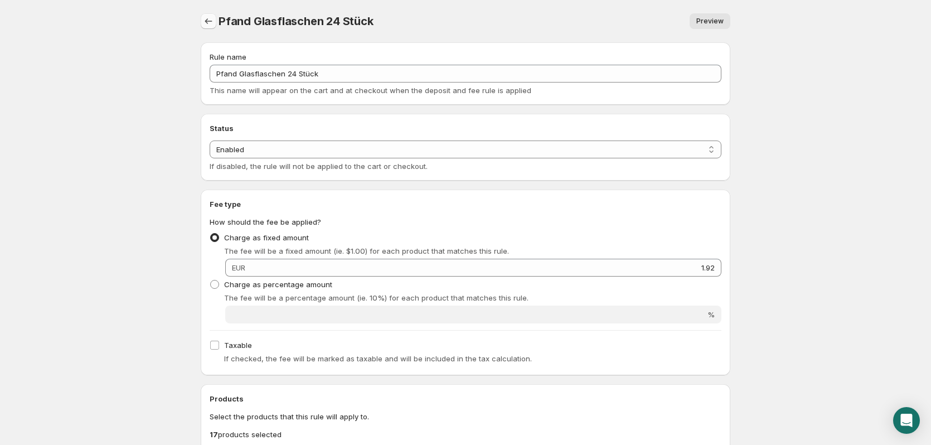
click at [213, 23] on icon "Settings" at bounding box center [208, 21] width 11 height 11
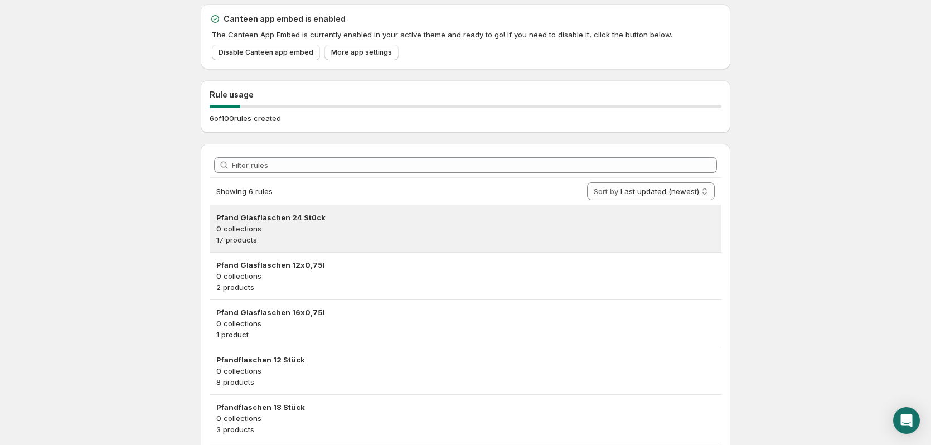
scroll to position [56, 0]
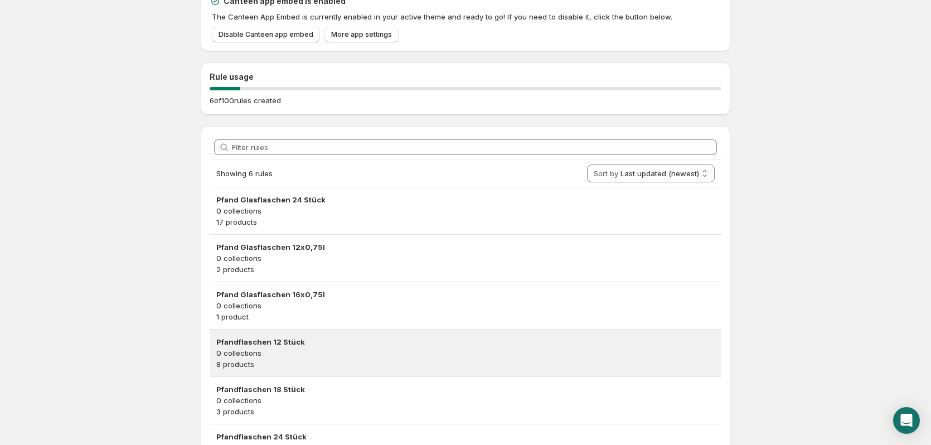
click at [329, 363] on p "8 products" at bounding box center [465, 363] width 498 height 11
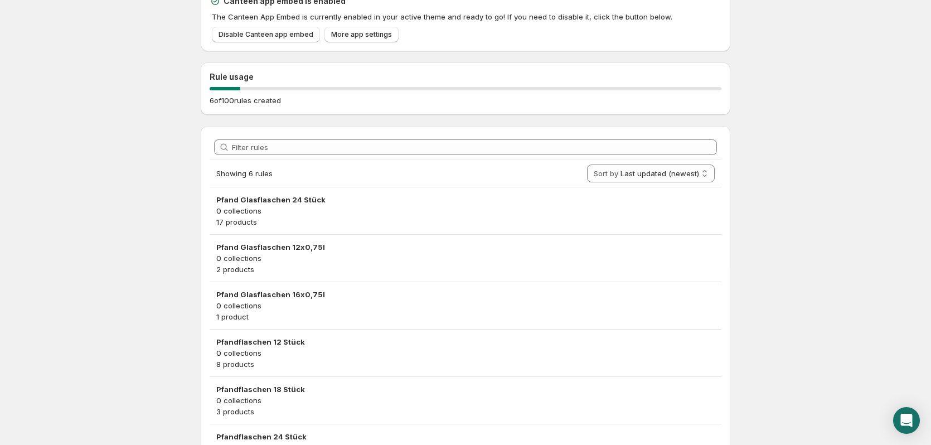
scroll to position [0, 0]
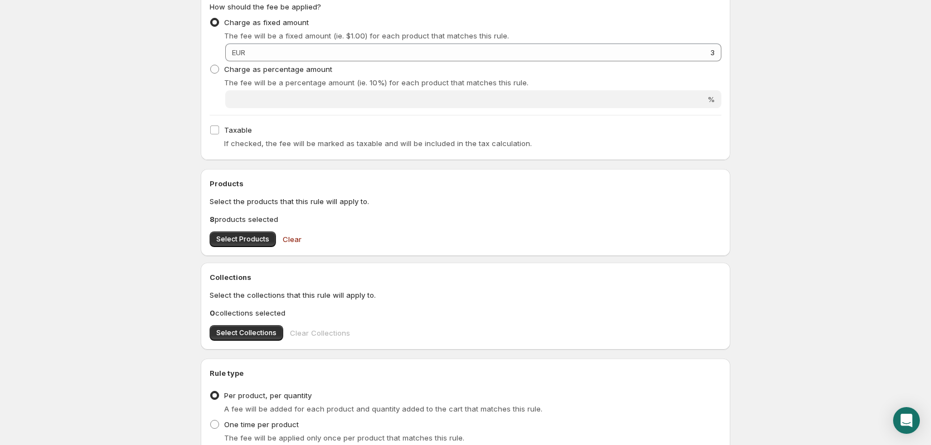
scroll to position [223, 0]
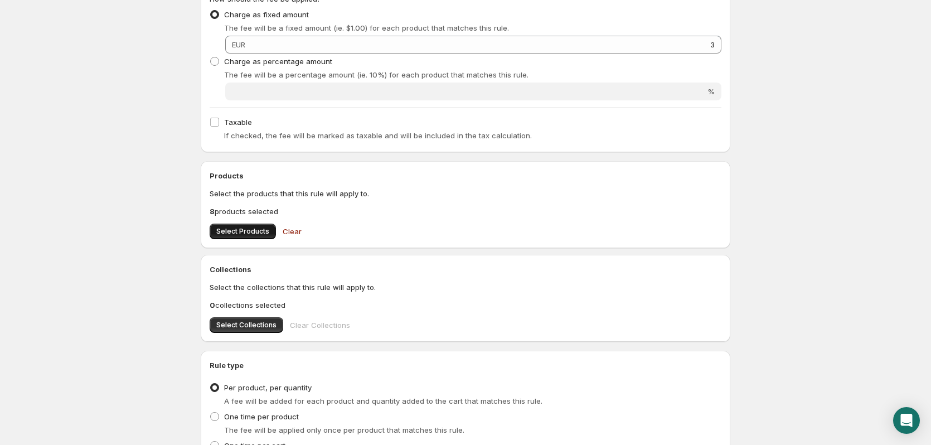
click at [246, 237] on button "Select Products" at bounding box center [243, 231] width 66 height 16
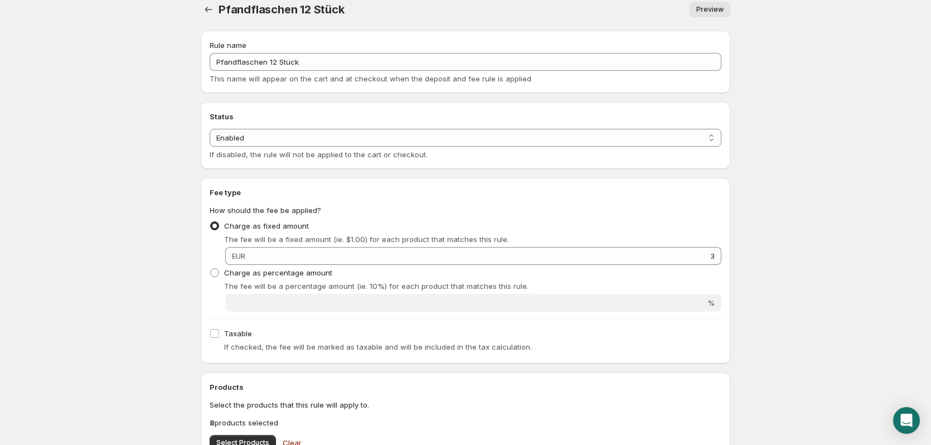
scroll to position [0, 0]
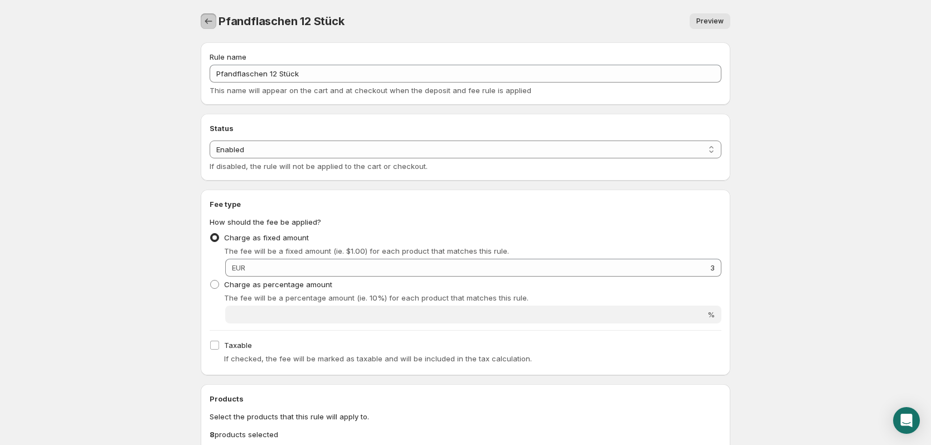
click at [211, 21] on icon "Settings" at bounding box center [208, 21] width 11 height 11
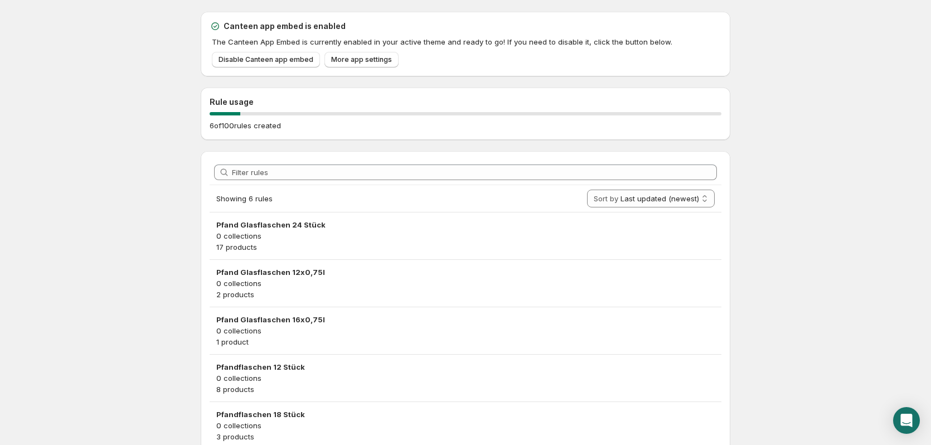
scroll to position [56, 0]
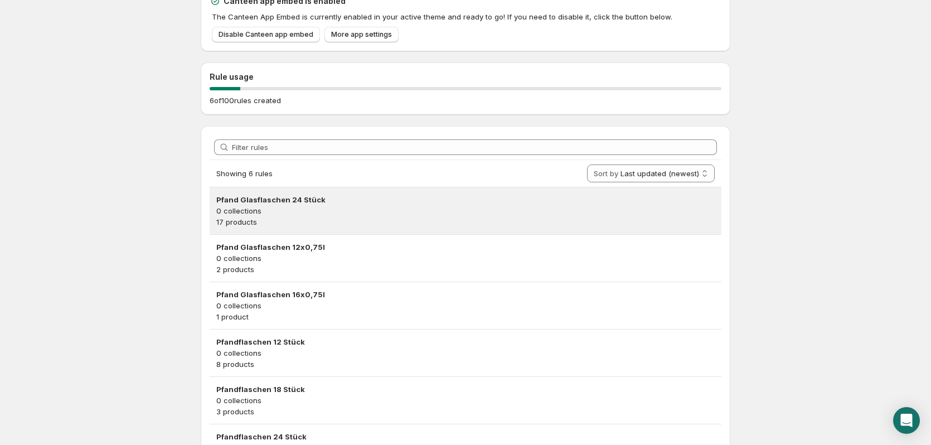
click at [400, 205] on h3 "Pfand Glasflaschen 24 Stück" at bounding box center [465, 199] width 498 height 11
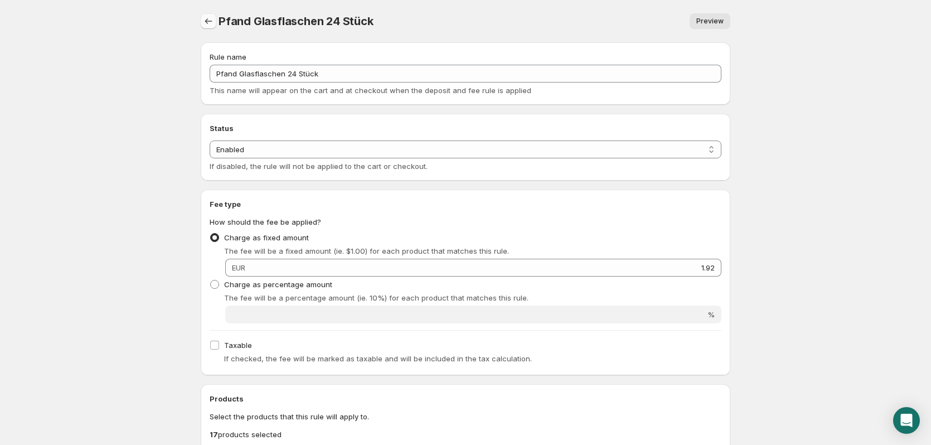
click at [213, 16] on button "Settings" at bounding box center [209, 21] width 16 height 16
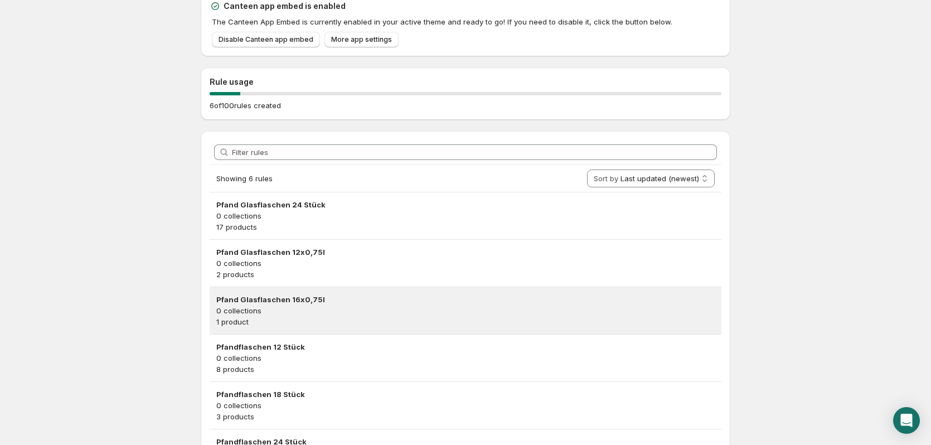
scroll to position [127, 0]
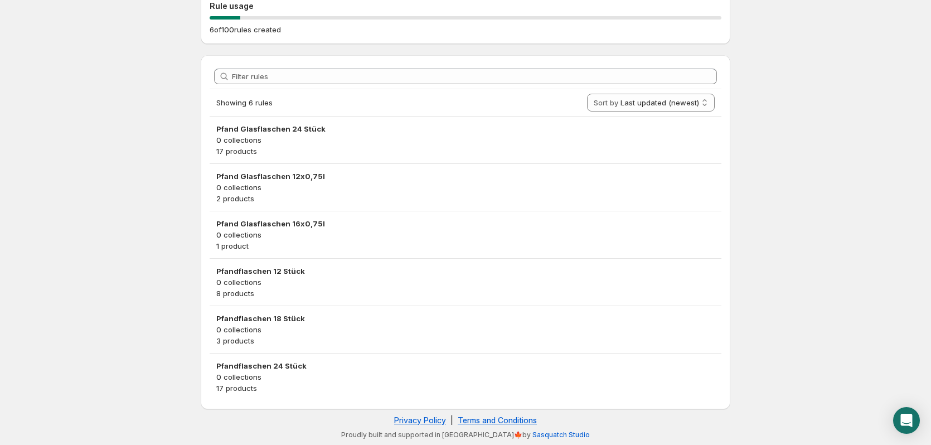
click at [340, 369] on h3 "Pfandflaschen 24 Stück" at bounding box center [465, 365] width 498 height 11
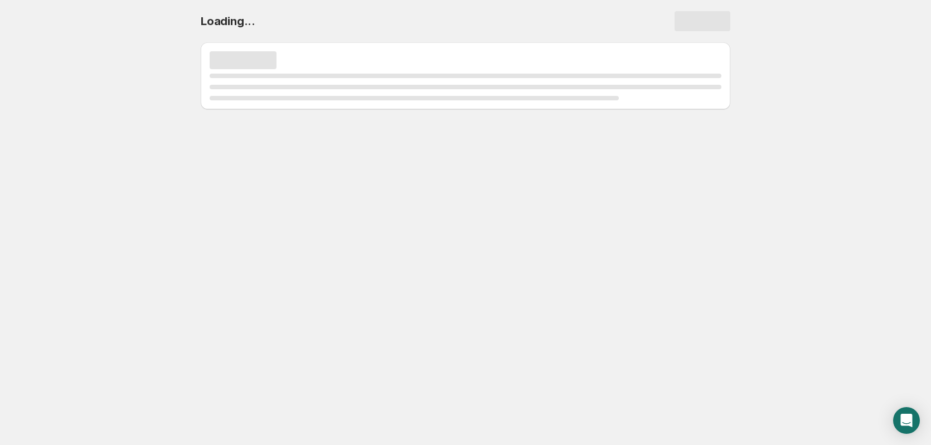
scroll to position [0, 0]
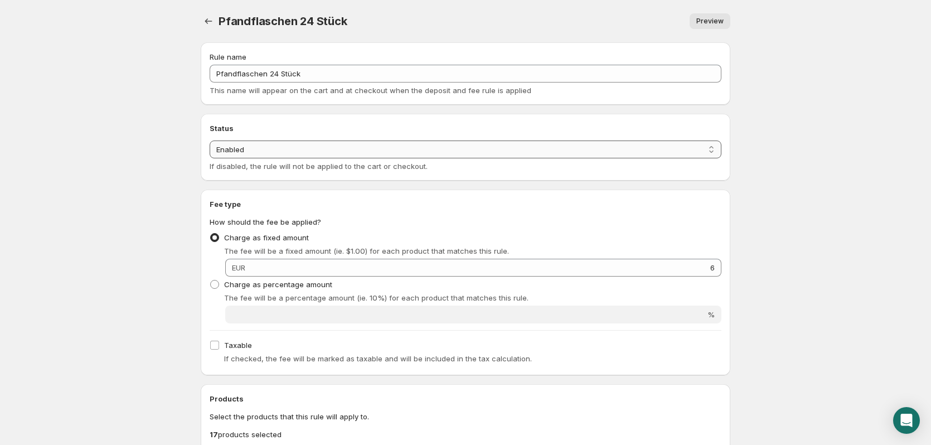
click at [294, 155] on select "Enabled Disabled" at bounding box center [466, 149] width 512 height 18
click at [210, 140] on select "Enabled Disabled" at bounding box center [466, 149] width 512 height 18
click at [217, 23] on div at bounding box center [210, 21] width 18 height 16
click at [211, 30] on div "Pfandflaschen 24 Stück. This page is ready Pfandflaschen 24 Stück Preview More …" at bounding box center [465, 21] width 529 height 42
click at [212, 27] on button "Settings" at bounding box center [209, 21] width 16 height 16
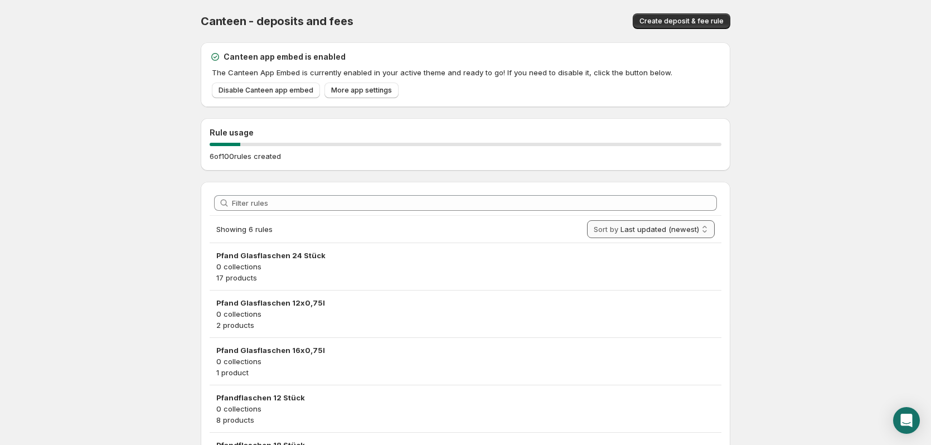
click at [655, 236] on select "Last updated (newest) Last updated (oldest)" at bounding box center [651, 229] width 128 height 18
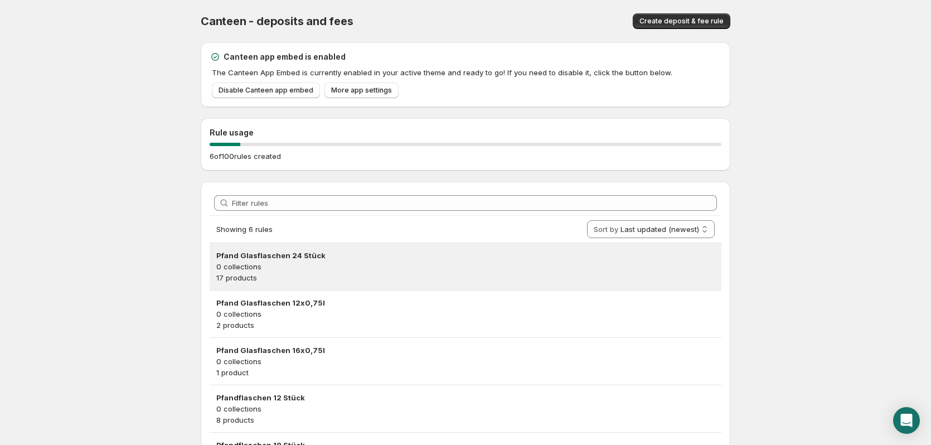
select select "DATE_MODIFIED_ASC"
click at [592, 220] on select "Last updated (newest) Last updated (oldest)" at bounding box center [651, 229] width 128 height 18
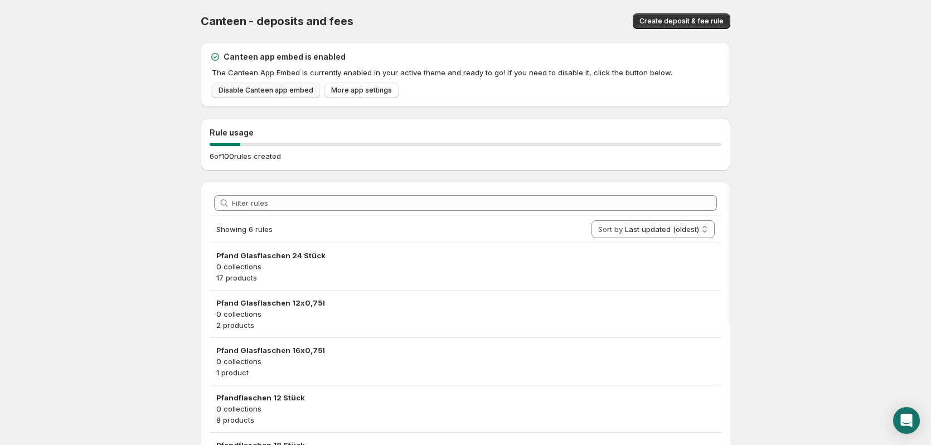
click at [271, 90] on span "Disable Canteen app embed" at bounding box center [265, 90] width 95 height 9
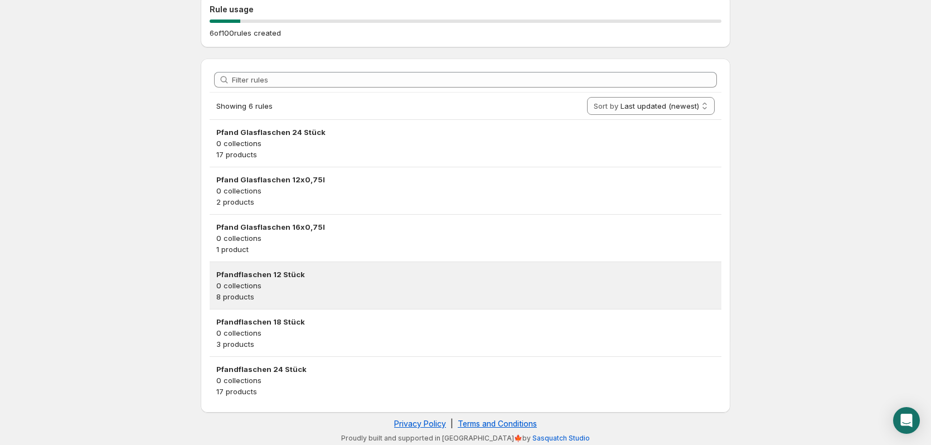
scroll to position [127, 0]
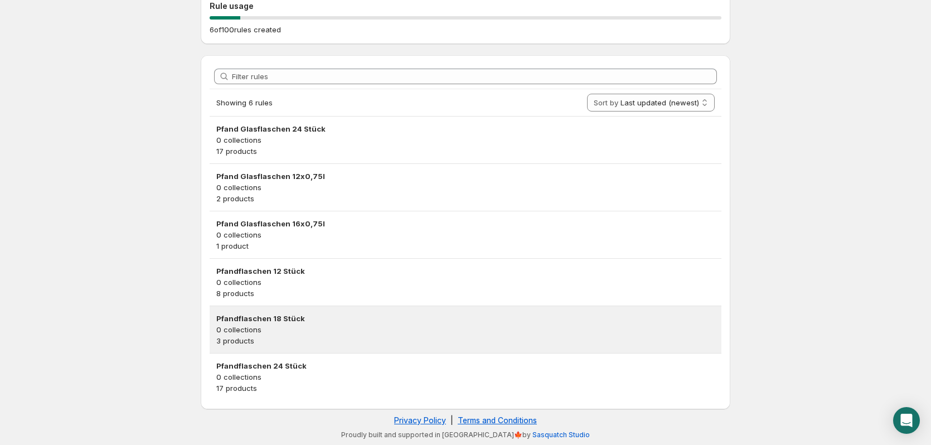
click at [310, 336] on p "3 products" at bounding box center [465, 340] width 498 height 11
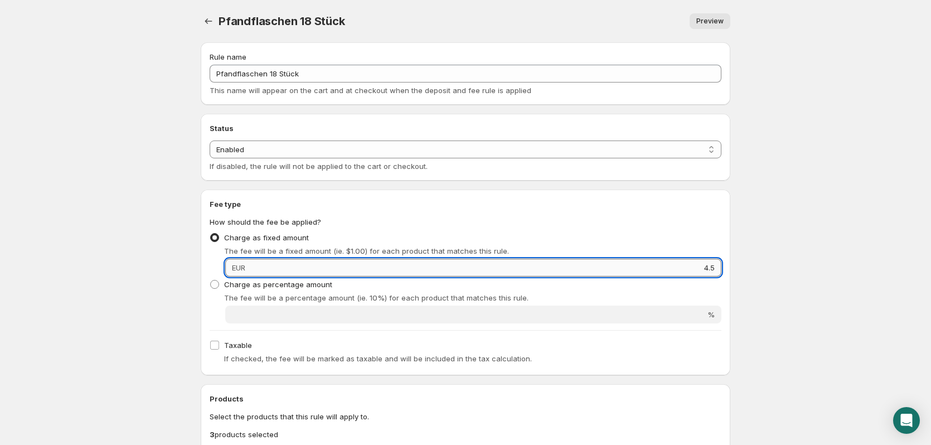
click at [654, 268] on input "4.5" at bounding box center [485, 268] width 473 height 18
click at [262, 234] on span "Charge as fixed amount" at bounding box center [266, 237] width 85 height 9
click at [211, 234] on input "Charge as fixed amount" at bounding box center [210, 233] width 1 height 1
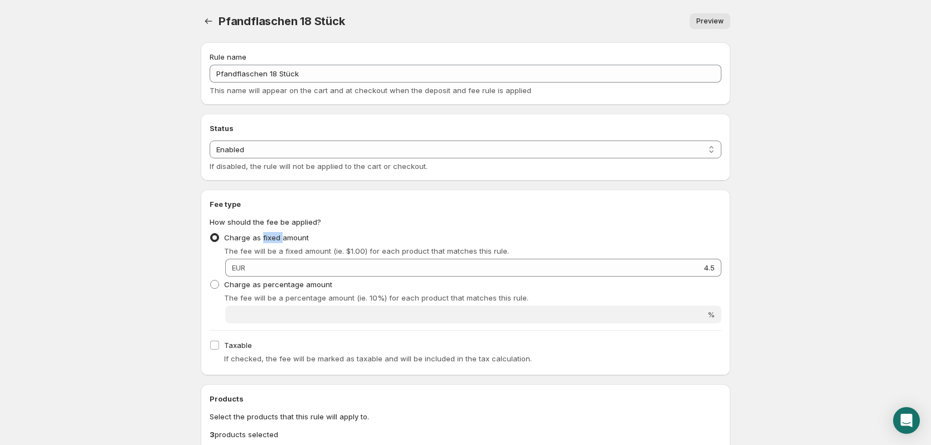
click at [262, 234] on span "Charge as fixed amount" at bounding box center [266, 237] width 85 height 9
click at [211, 234] on input "Charge as fixed amount" at bounding box center [210, 233] width 1 height 1
click at [262, 234] on span "Charge as fixed amount" at bounding box center [266, 237] width 85 height 9
click at [211, 234] on input "Charge as fixed amount" at bounding box center [210, 233] width 1 height 1
click at [127, 192] on body "Home Help Pfandflaschen 18 Stück. This page is ready Pfandflaschen 18 Stück Pre…" at bounding box center [465, 222] width 931 height 445
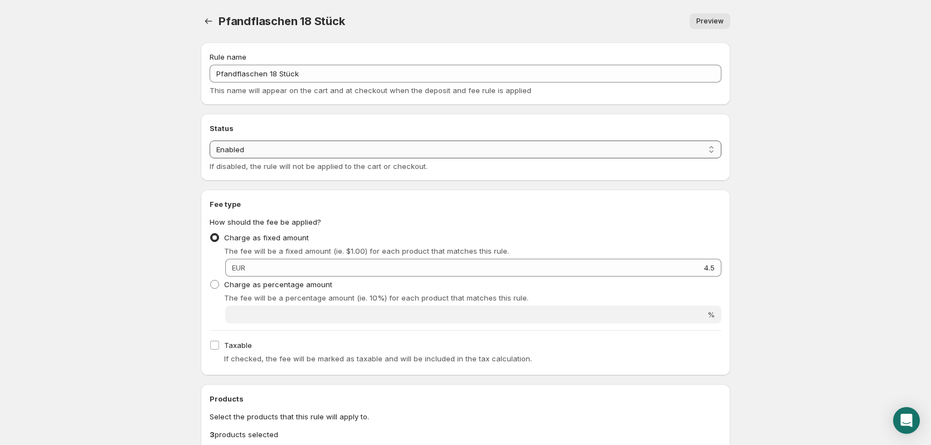
click at [273, 145] on select "Enabled Disabled" at bounding box center [466, 149] width 512 height 18
select select "deactive"
click at [210, 158] on select "Enabled Disabled" at bounding box center [466, 149] width 512 height 18
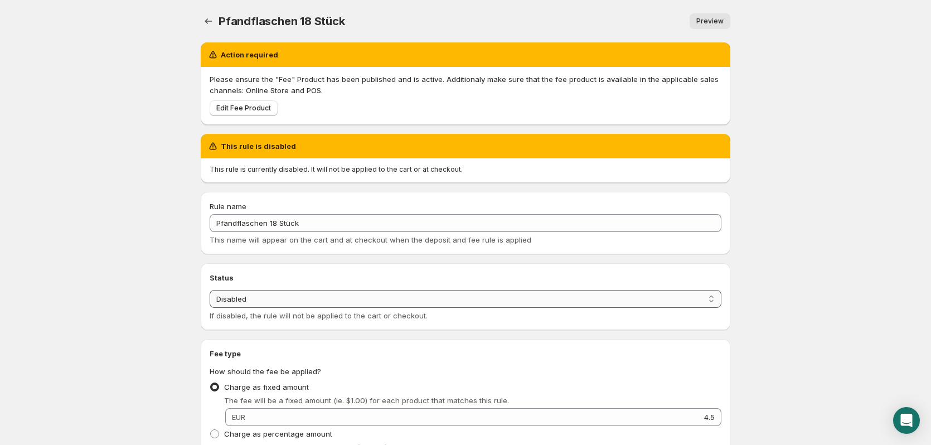
click at [259, 305] on select "Enabled Disabled" at bounding box center [466, 299] width 512 height 18
select select "active"
click at [210, 290] on select "Enabled Disabled" at bounding box center [466, 299] width 512 height 18
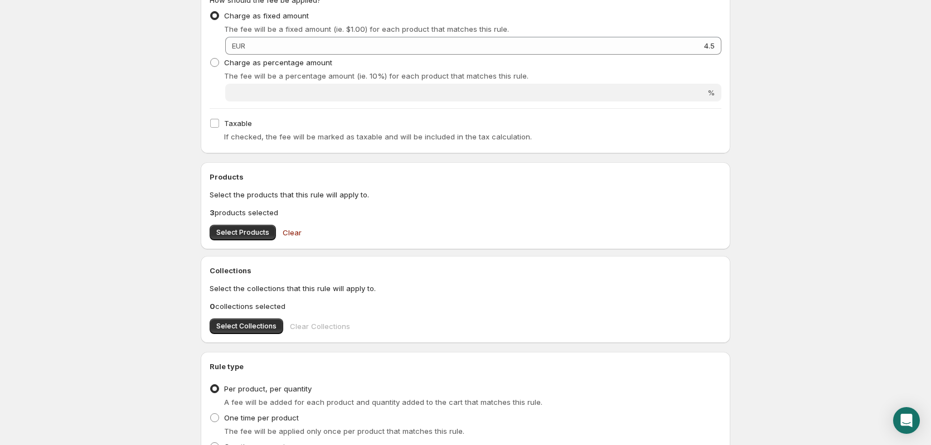
scroll to position [223, 0]
click at [250, 237] on button "Select Products" at bounding box center [243, 231] width 66 height 16
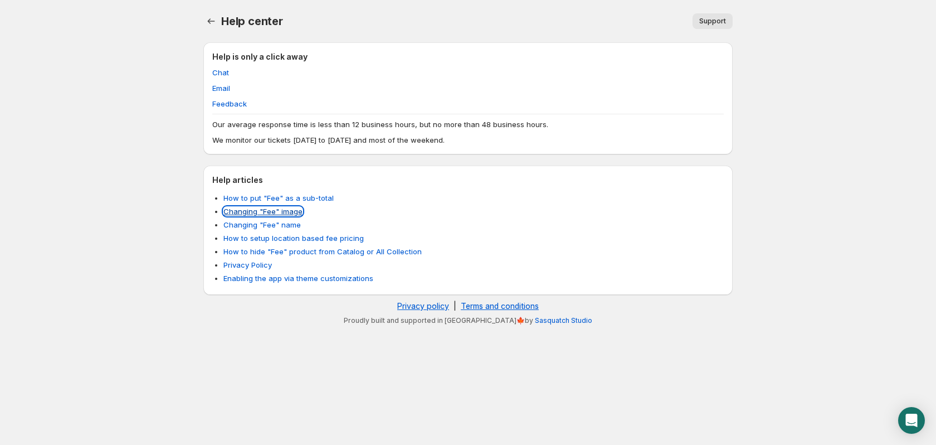
click at [251, 211] on link "Changing "Fee" image" at bounding box center [262, 211] width 79 height 9
click at [275, 226] on link "Changing "Fee" name" at bounding box center [261, 224] width 77 height 9
click at [383, 254] on link "How to hide "Fee" product from Catalog or All Collection" at bounding box center [322, 251] width 198 height 9
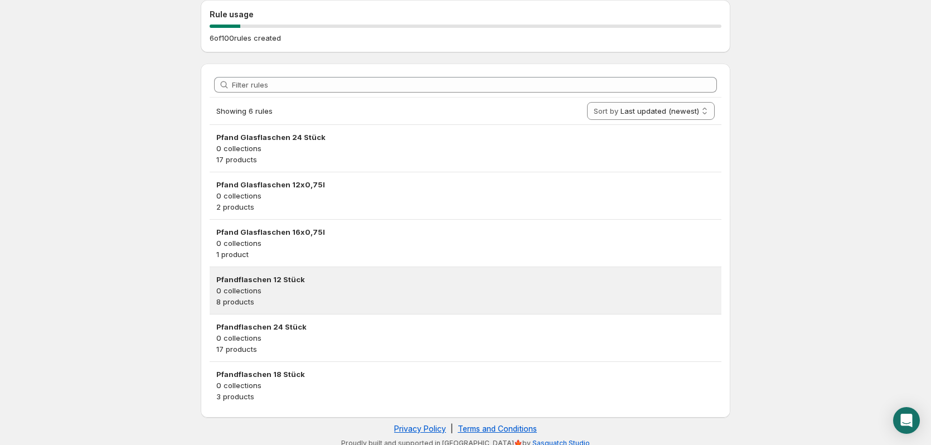
scroll to position [127, 0]
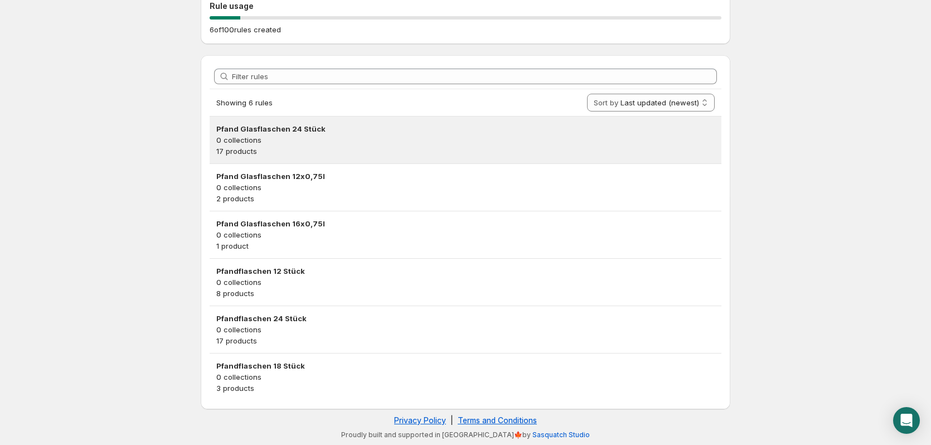
click at [363, 135] on p "0 collections" at bounding box center [465, 139] width 498 height 11
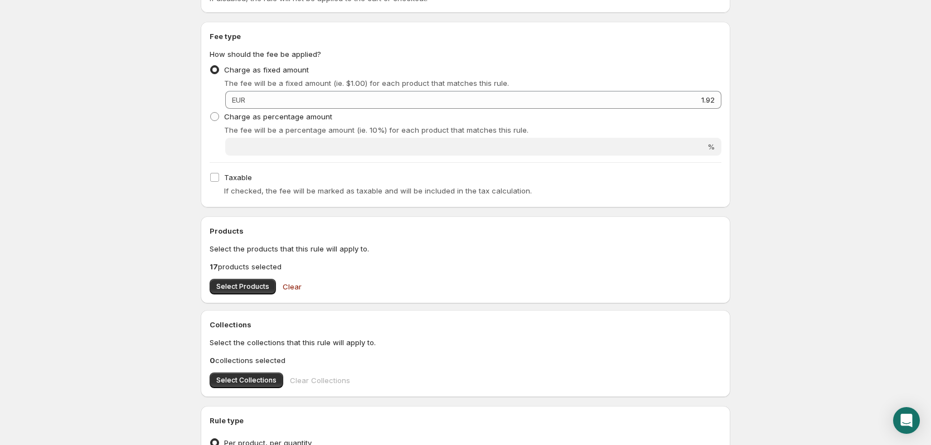
scroll to position [332, 0]
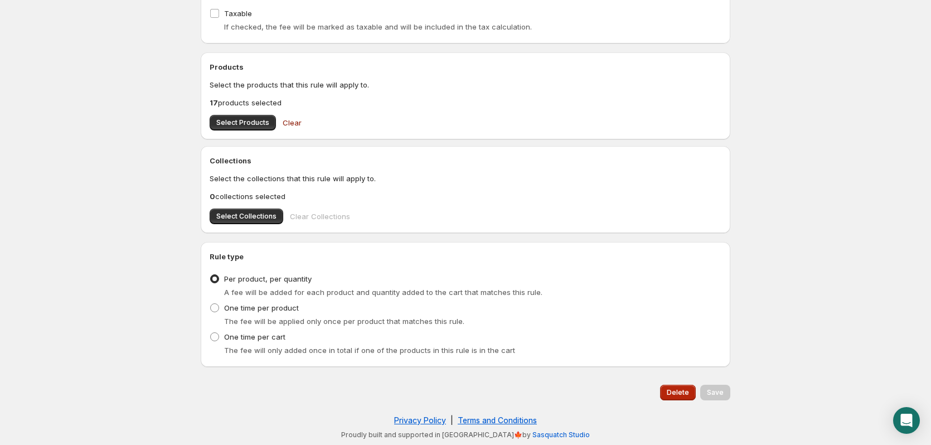
click at [682, 398] on button "Delete" at bounding box center [678, 393] width 36 height 16
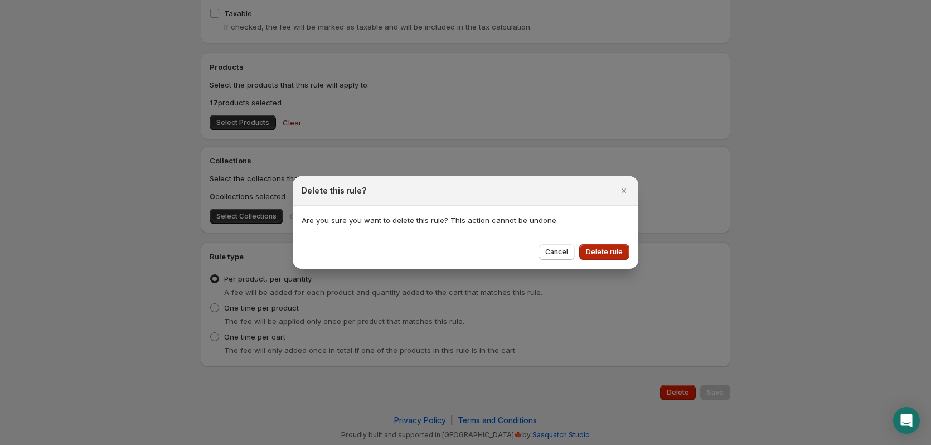
click at [623, 251] on button "Delete rule" at bounding box center [604, 252] width 50 height 16
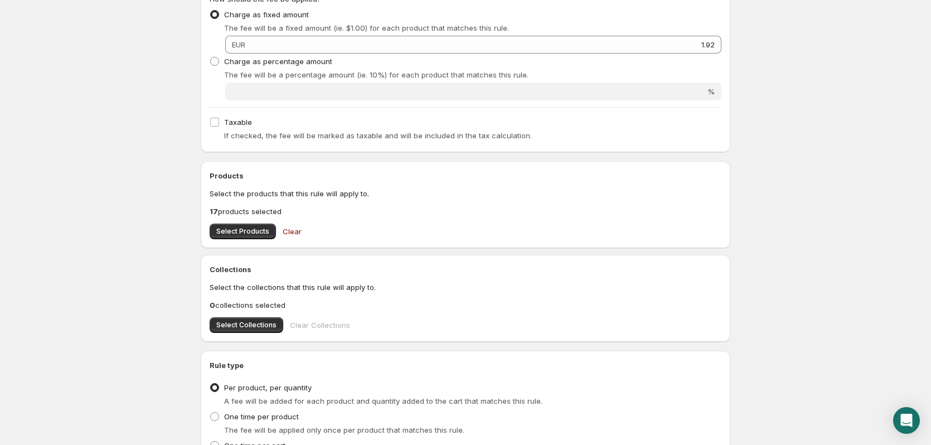
scroll to position [0, 0]
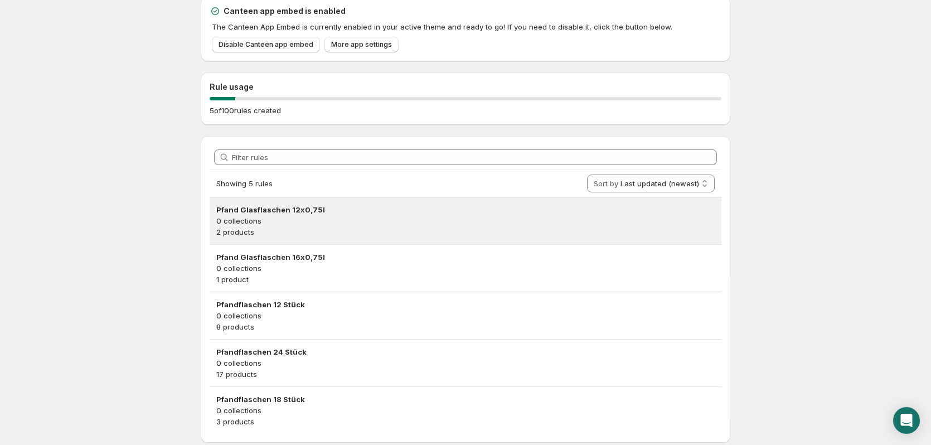
scroll to position [79, 0]
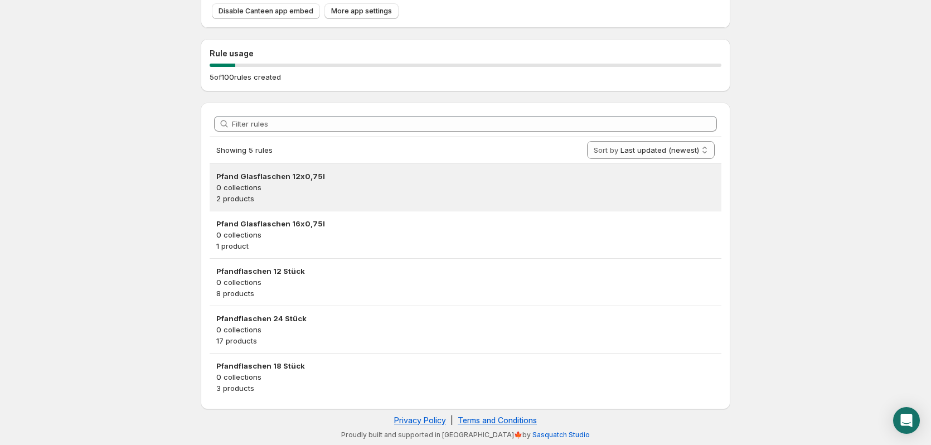
click at [405, 184] on p "0 collections" at bounding box center [465, 187] width 498 height 11
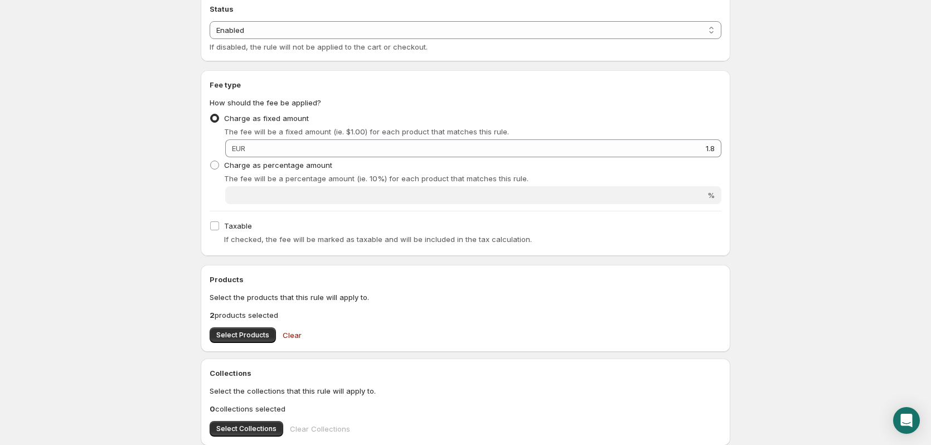
scroll to position [332, 0]
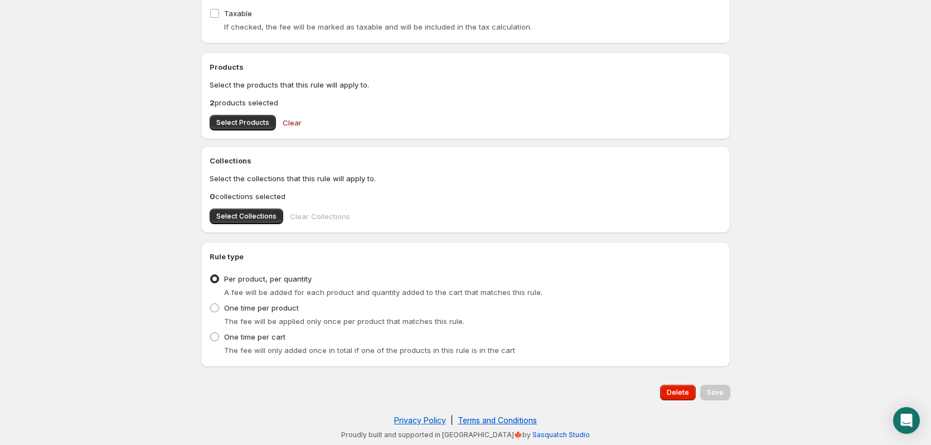
click at [659, 397] on div "Delete" at bounding box center [675, 390] width 40 height 20
click at [669, 390] on span "Delete" at bounding box center [678, 392] width 22 height 9
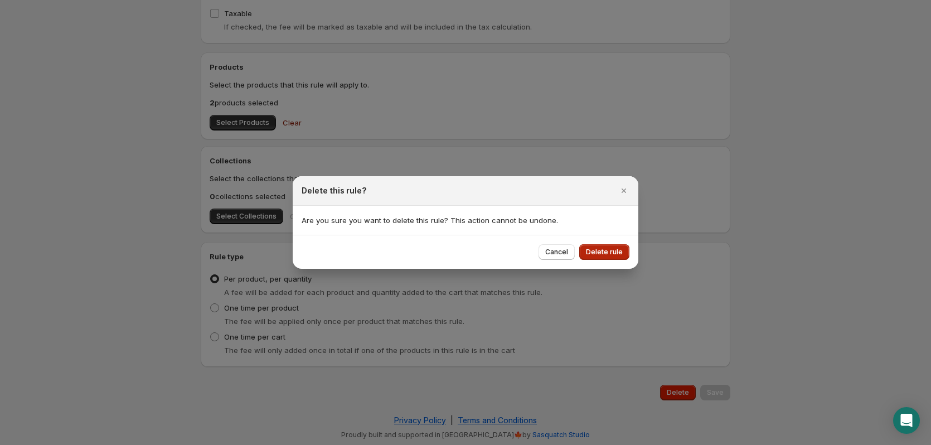
click at [605, 251] on span "Delete rule" at bounding box center [604, 251] width 37 height 9
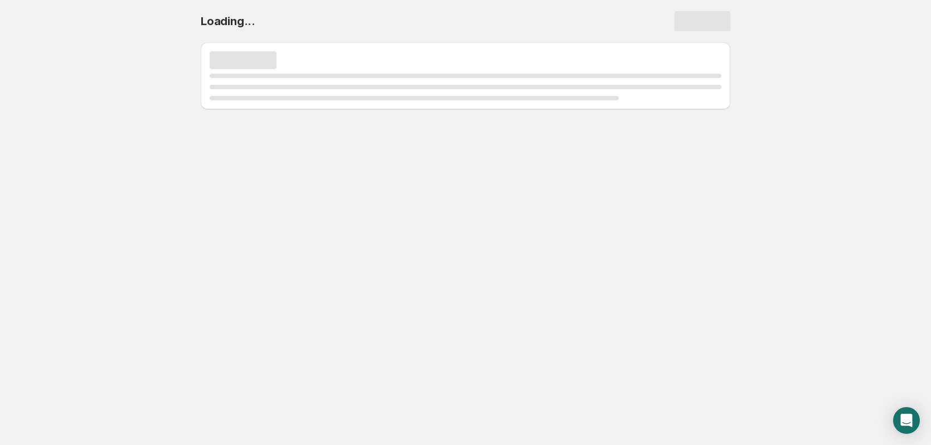
scroll to position [0, 0]
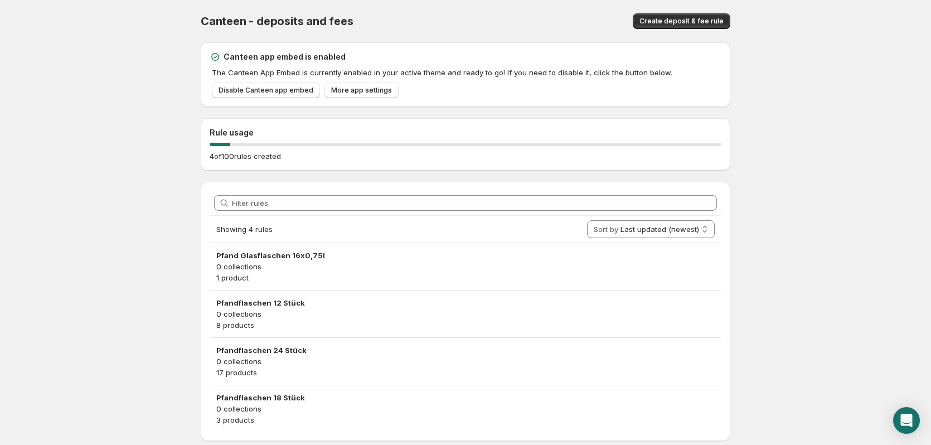
scroll to position [32, 0]
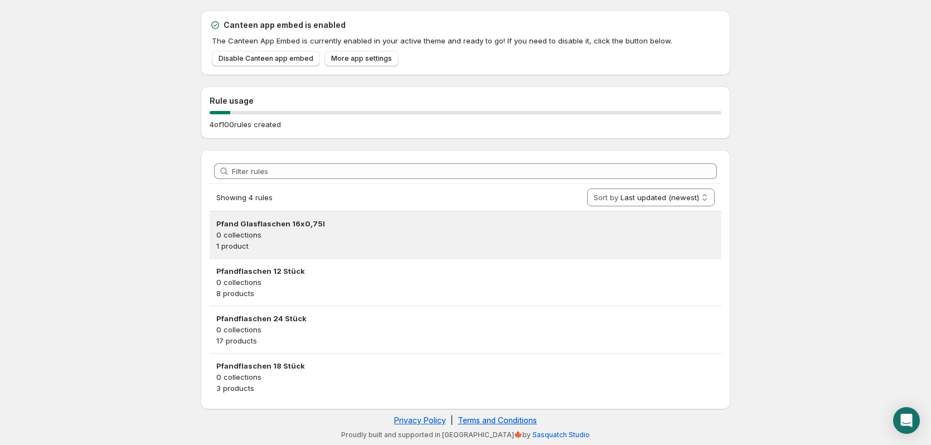
click at [317, 242] on p "1 product" at bounding box center [465, 245] width 498 height 11
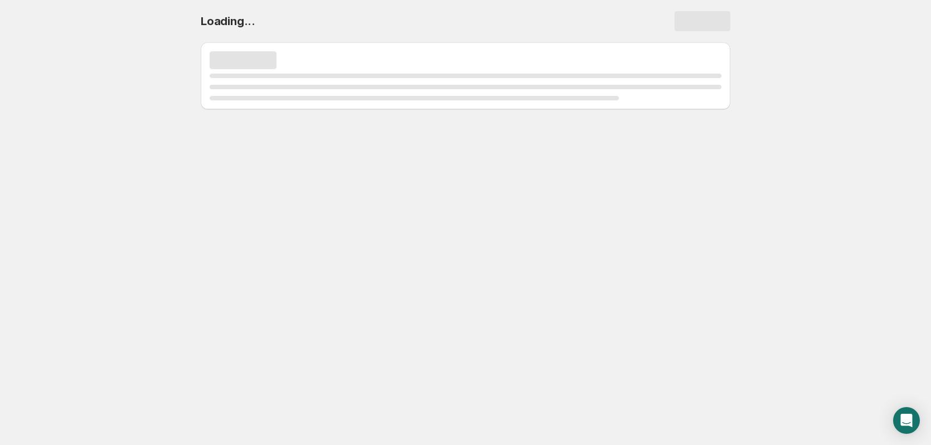
scroll to position [0, 0]
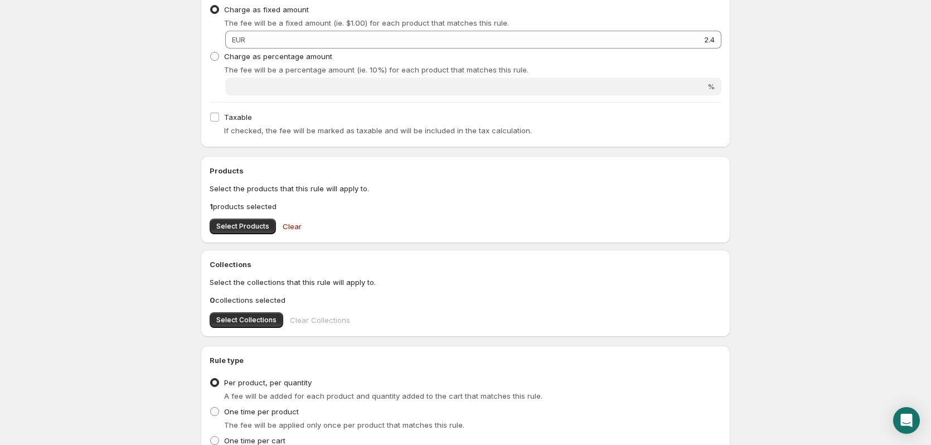
scroll to position [332, 0]
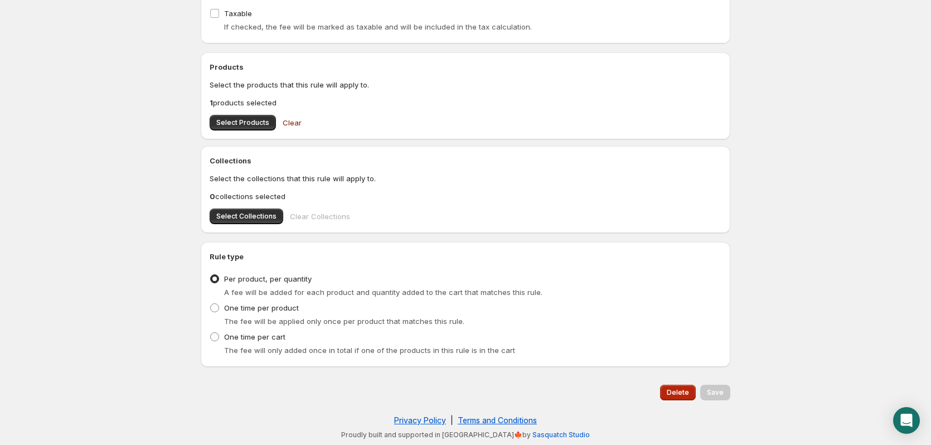
click at [687, 388] on button "Delete" at bounding box center [678, 393] width 36 height 16
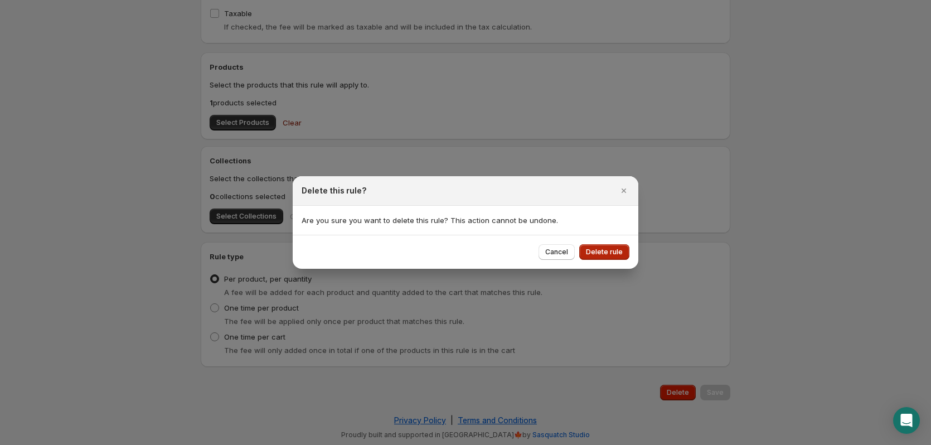
click at [600, 249] on span "Delete rule" at bounding box center [604, 251] width 37 height 9
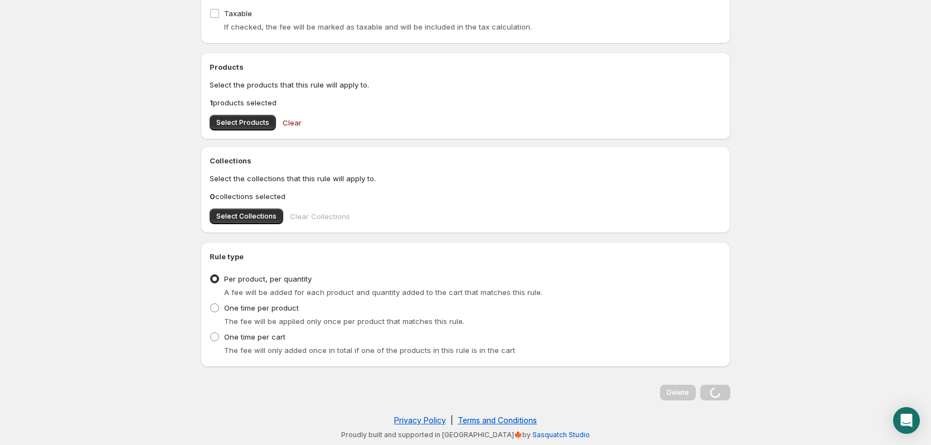
scroll to position [0, 0]
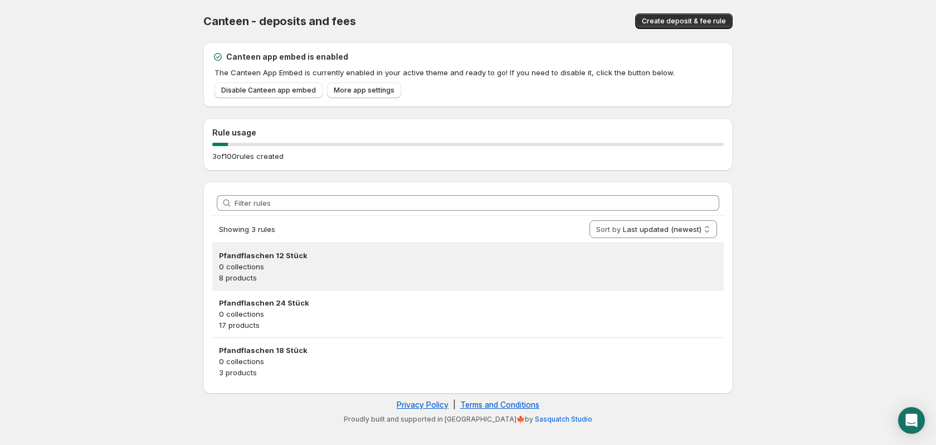
click at [445, 265] on p "0 collections" at bounding box center [468, 266] width 498 height 11
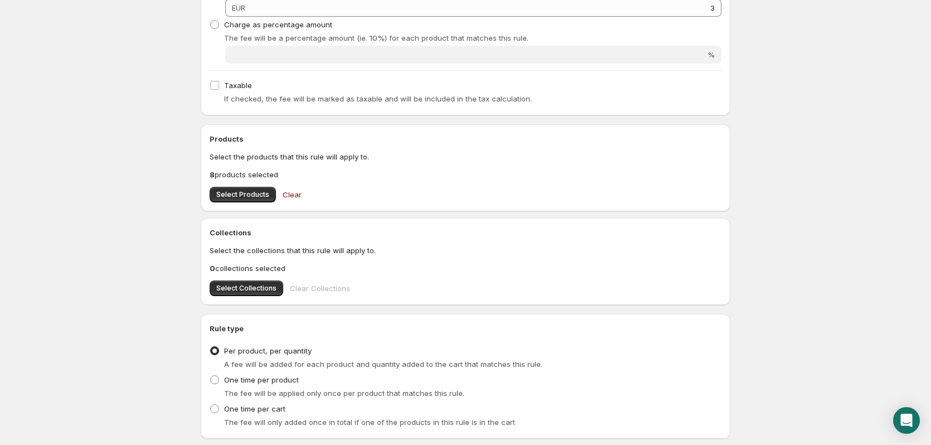
scroll to position [332, 0]
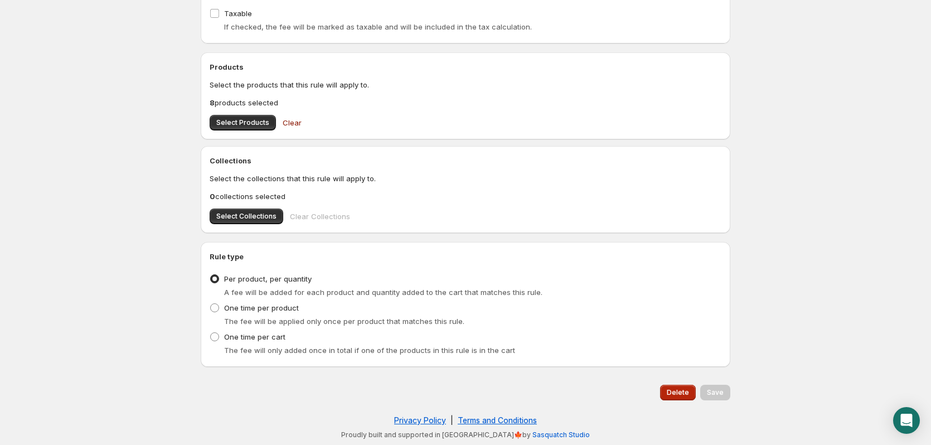
click at [694, 396] on button "Delete" at bounding box center [678, 393] width 36 height 16
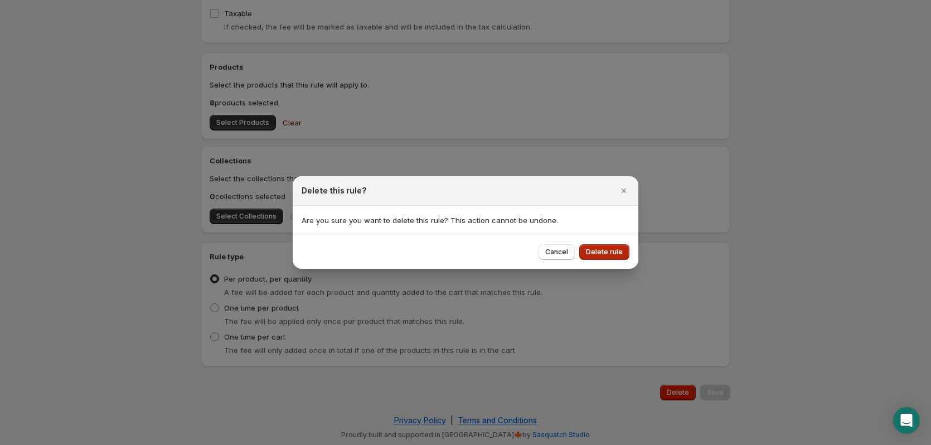
click at [615, 248] on span "Delete rule" at bounding box center [604, 251] width 37 height 9
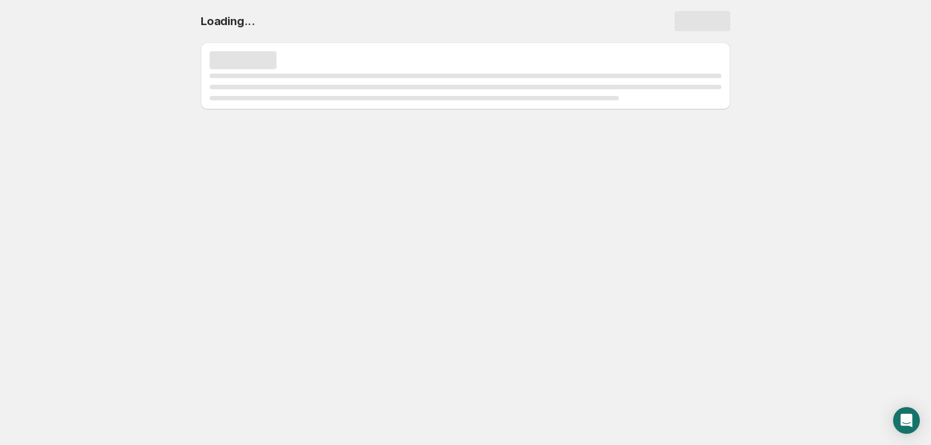
scroll to position [0, 0]
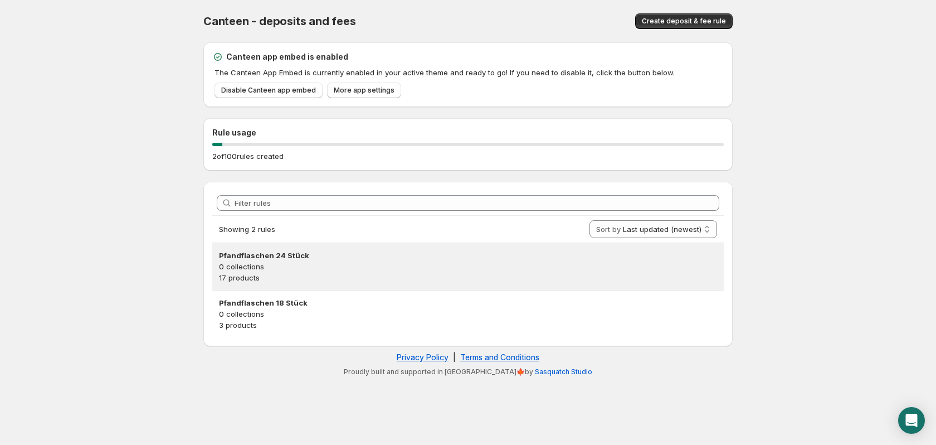
click at [393, 263] on p "0 collections" at bounding box center [468, 266] width 498 height 11
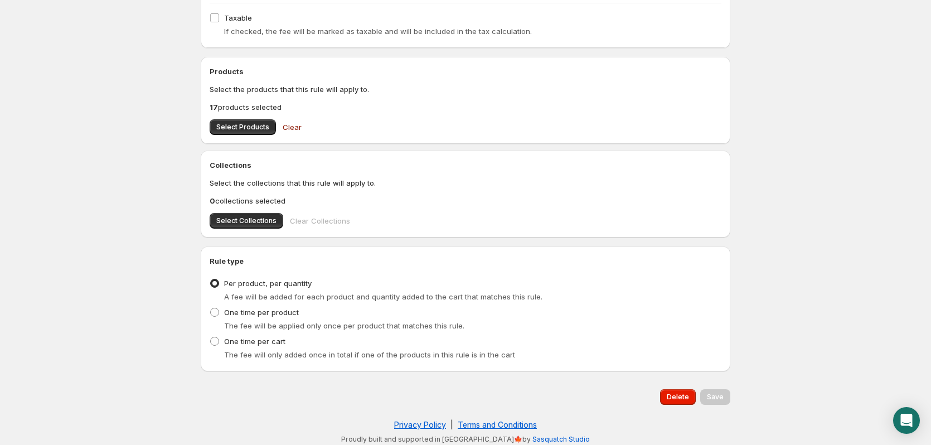
scroll to position [332, 0]
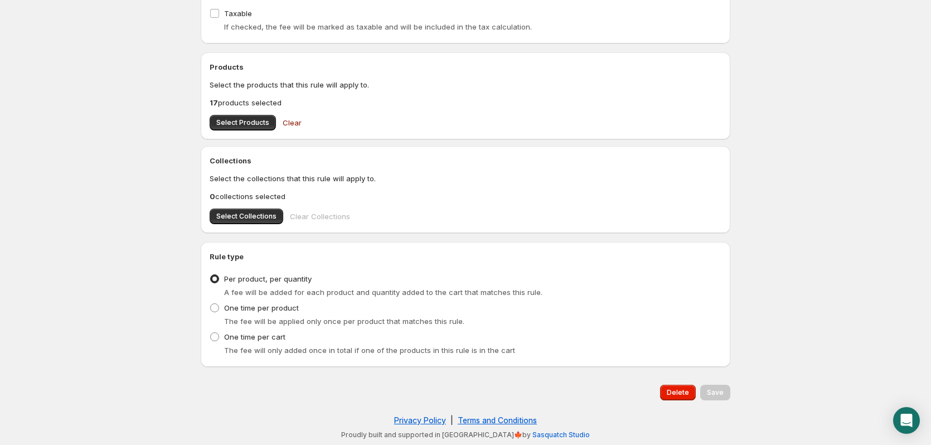
click at [680, 401] on div "Delete Save" at bounding box center [465, 392] width 529 height 33
click at [680, 395] on span "Delete" at bounding box center [678, 392] width 22 height 9
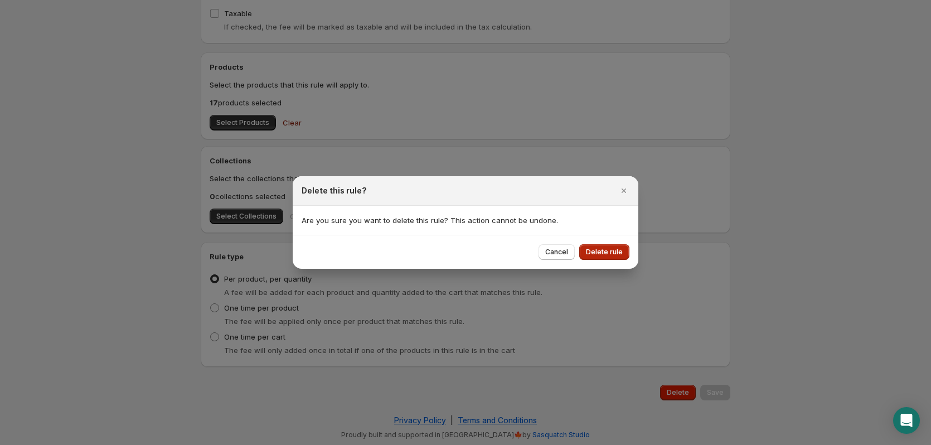
click at [592, 258] on button "Delete rule" at bounding box center [604, 252] width 50 height 16
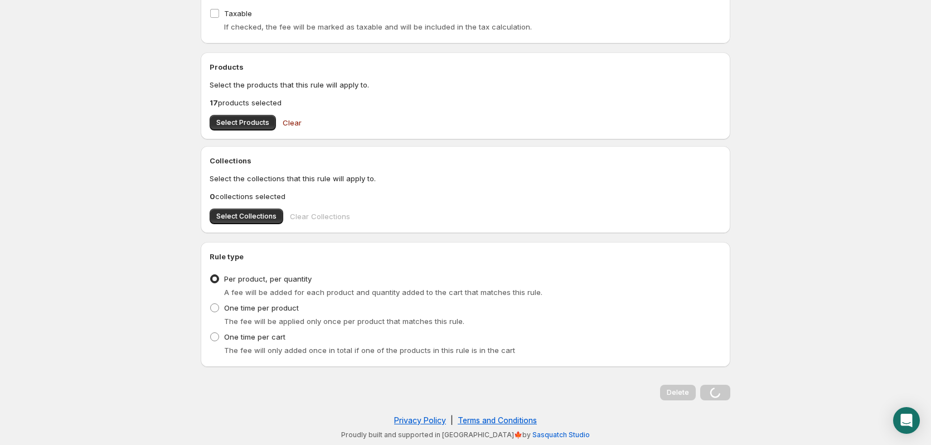
scroll to position [0, 0]
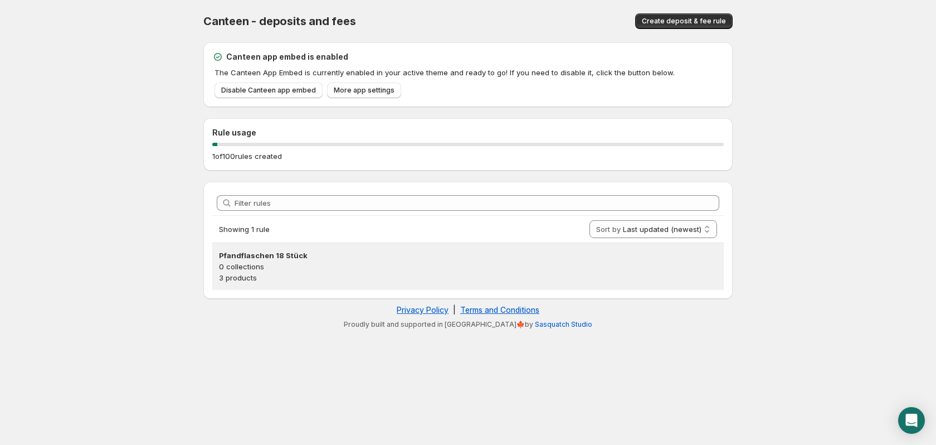
click at [331, 259] on h3 "Pfandflaschen 18 Stück" at bounding box center [468, 255] width 498 height 11
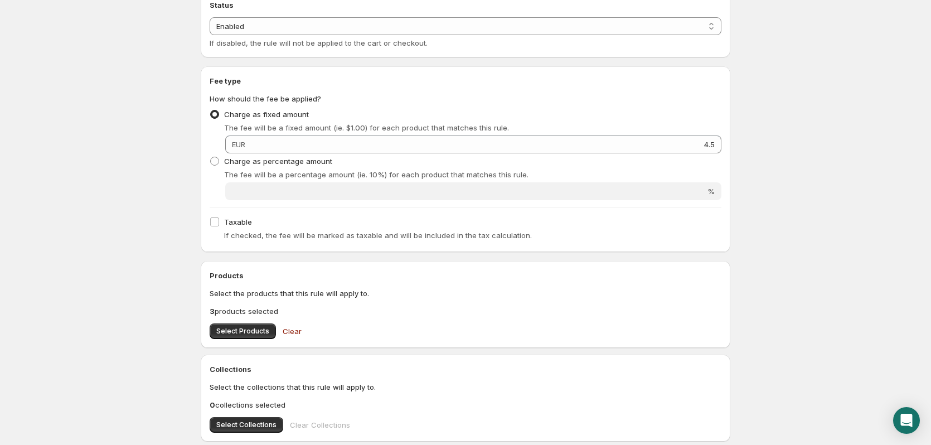
scroll to position [332, 0]
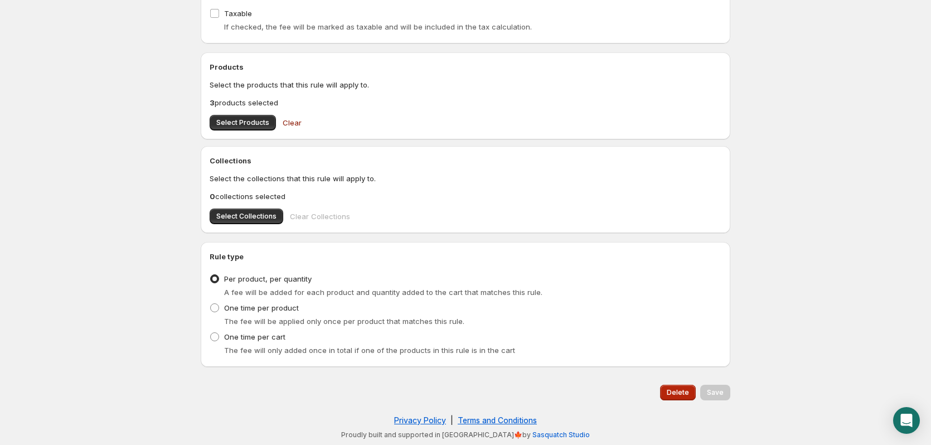
click at [672, 385] on button "Delete" at bounding box center [678, 393] width 36 height 16
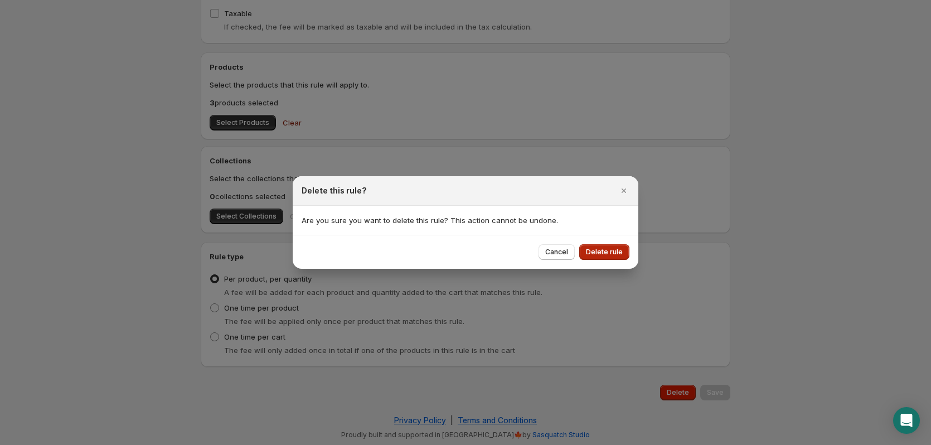
click at [611, 244] on button "Delete rule" at bounding box center [604, 252] width 50 height 16
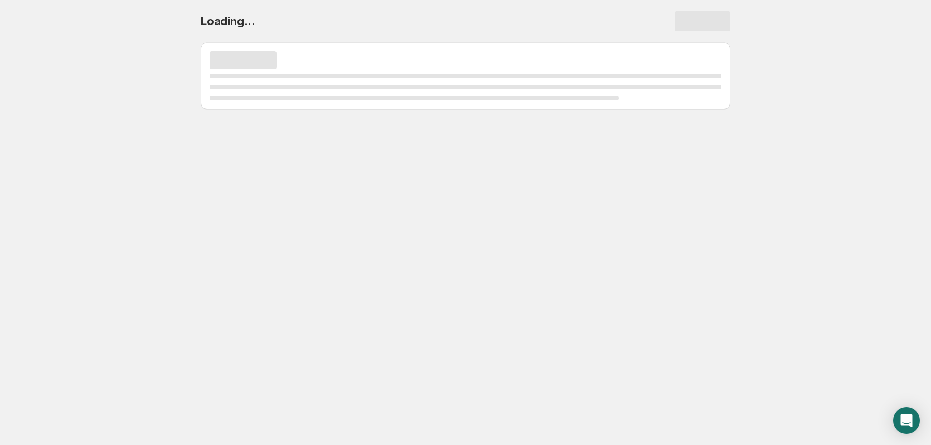
scroll to position [0, 0]
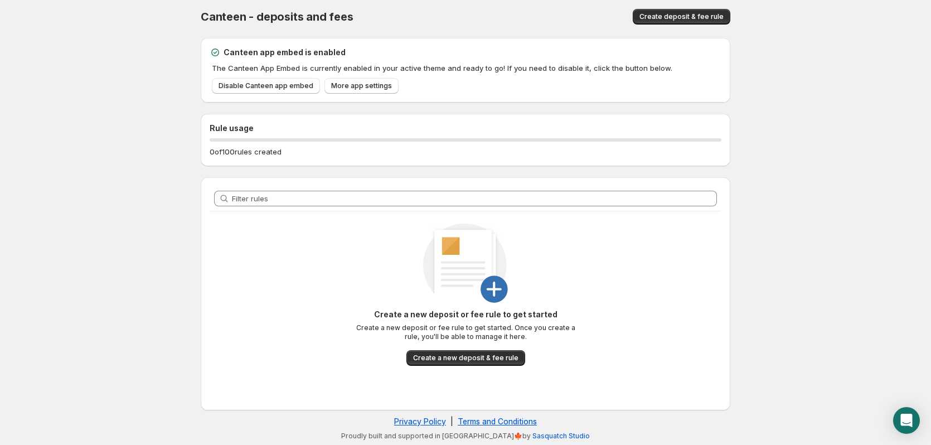
scroll to position [6, 0]
click at [502, 352] on button "Create a new deposit & fee rule" at bounding box center [465, 357] width 119 height 16
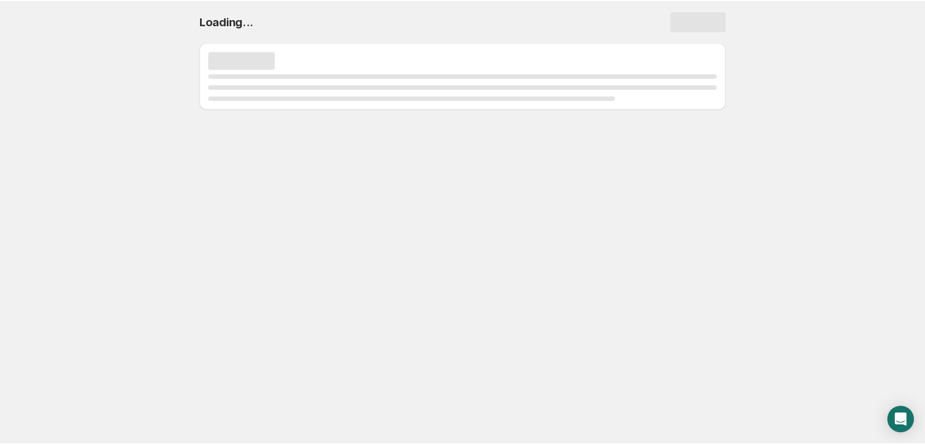
scroll to position [0, 0]
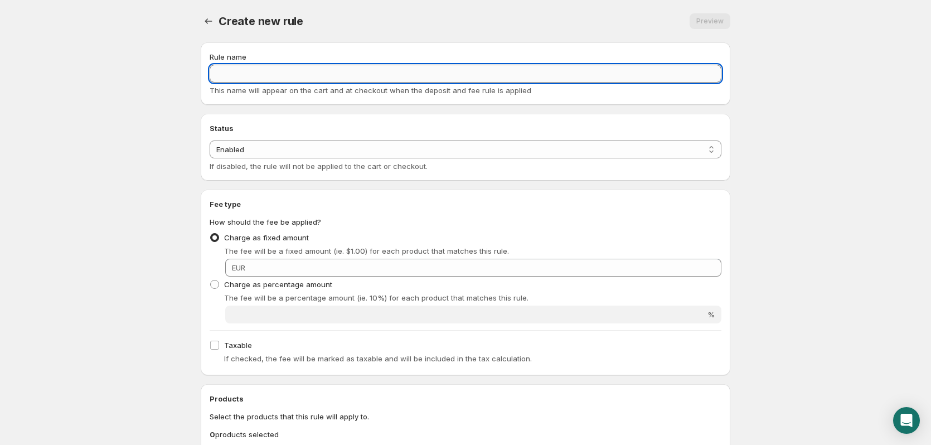
click at [373, 75] on input "Rule name" at bounding box center [466, 74] width 512 height 18
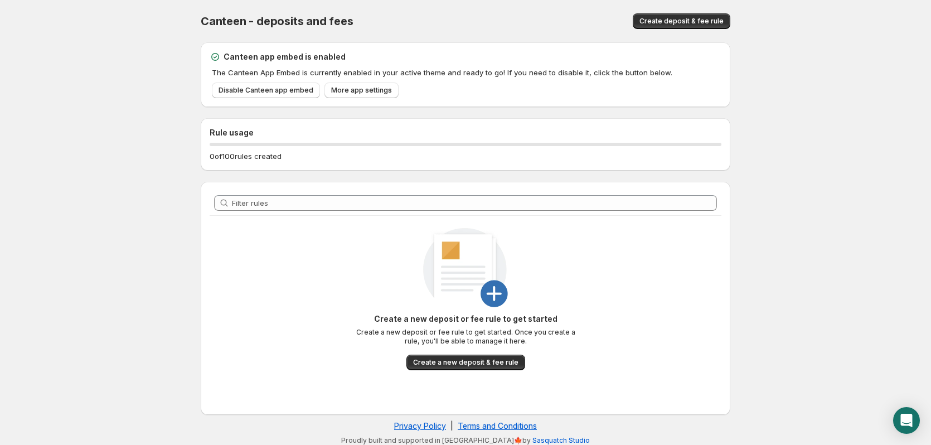
drag, startPoint x: 446, startPoint y: 353, endPoint x: 458, endPoint y: 353, distance: 11.1
click at [453, 353] on div "Create a new deposit or fee rule to get started Create a new deposit or fee rul…" at bounding box center [465, 333] width 223 height 41
click at [453, 362] on span "Create a new deposit & fee rule" at bounding box center [465, 362] width 105 height 9
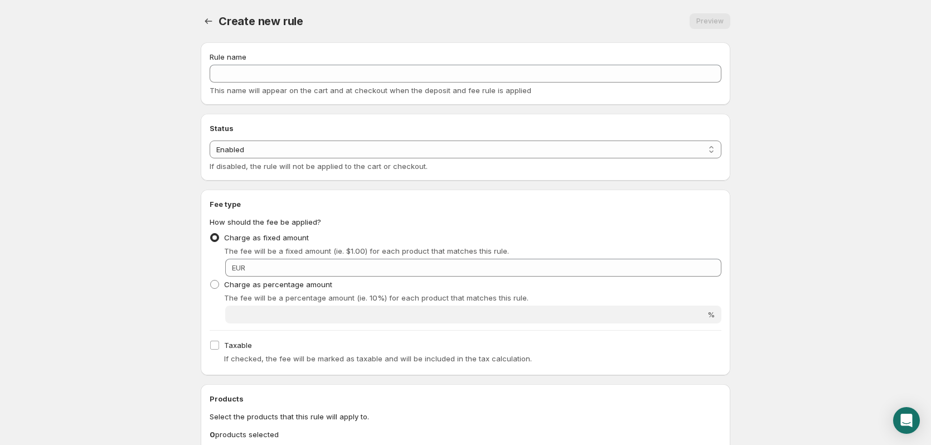
click at [356, 63] on div "Rule name This name will appear on the cart and at checkout when the deposit an…" at bounding box center [466, 73] width 512 height 45
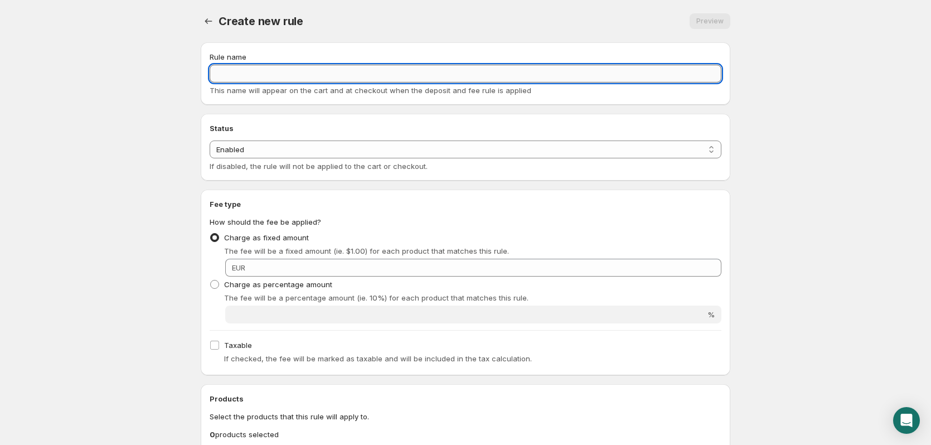
click at [354, 75] on input "Rule name" at bounding box center [466, 74] width 512 height 18
type input "Glasflaschen 24 Stück"
click at [469, 279] on div "Charge as percentage amount The fee will be a percentage amount (ie. 10%) for e…" at bounding box center [466, 289] width 512 height 27
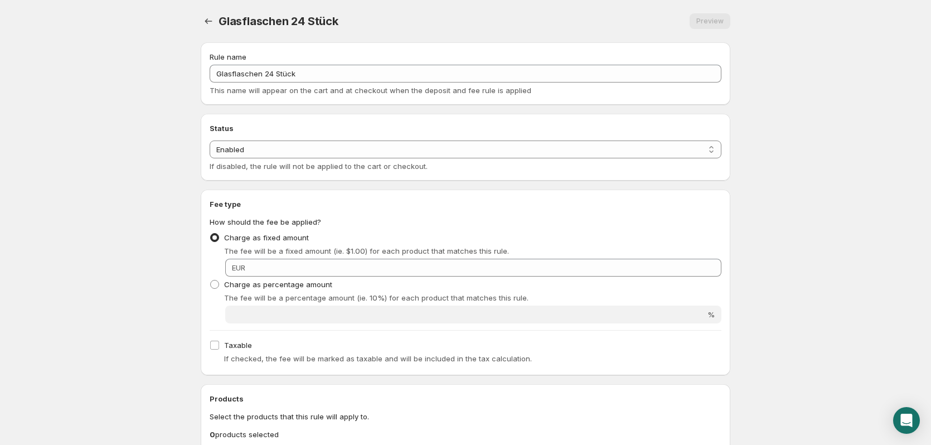
click at [469, 279] on div "Charge as percentage amount The fee will be a percentage amount (ie. 10%) for e…" at bounding box center [466, 289] width 512 height 27
click at [469, 278] on div "Charge as percentage amount The fee will be a percentage amount (ie. 10%) for e…" at bounding box center [466, 289] width 512 height 27
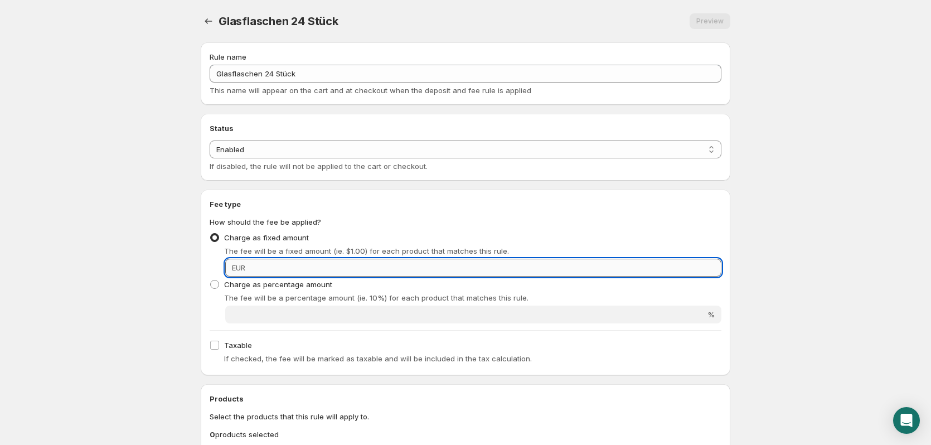
click at [477, 270] on input "Fixed amount" at bounding box center [485, 268] width 473 height 18
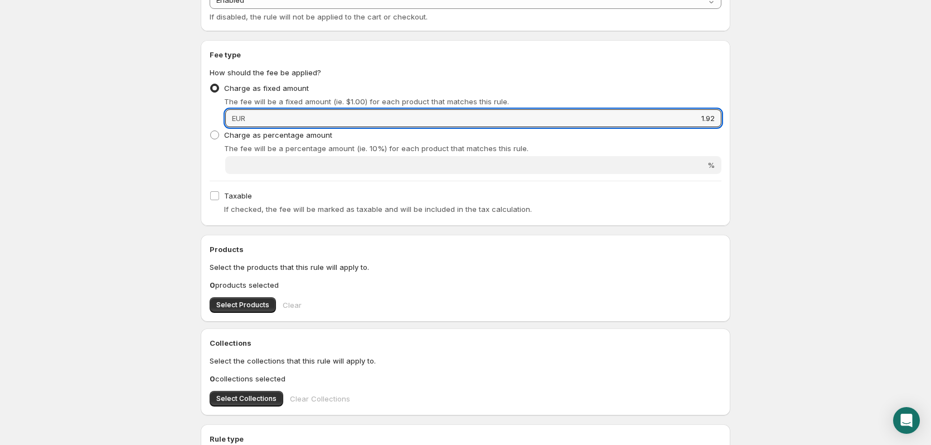
scroll to position [167, 0]
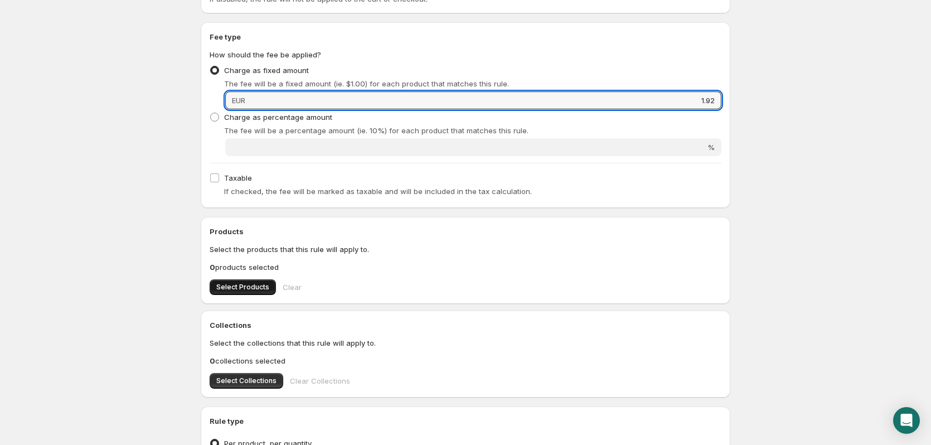
type input "1.92"
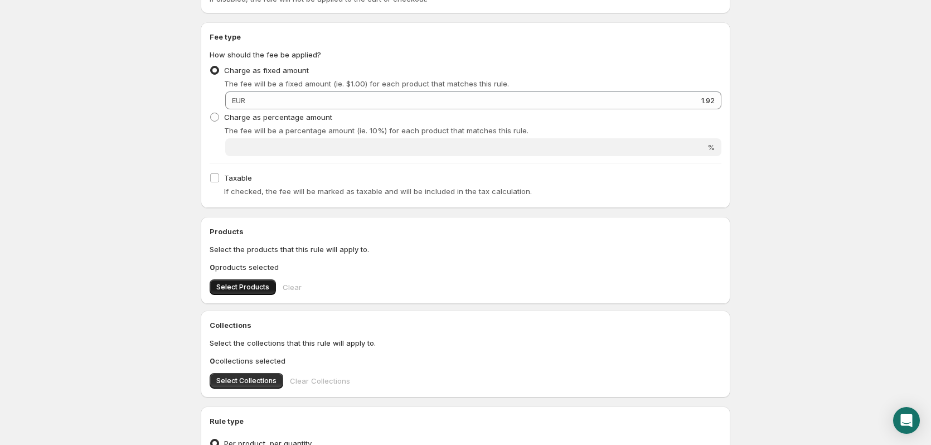
click at [236, 282] on button "Select Products" at bounding box center [243, 287] width 66 height 16
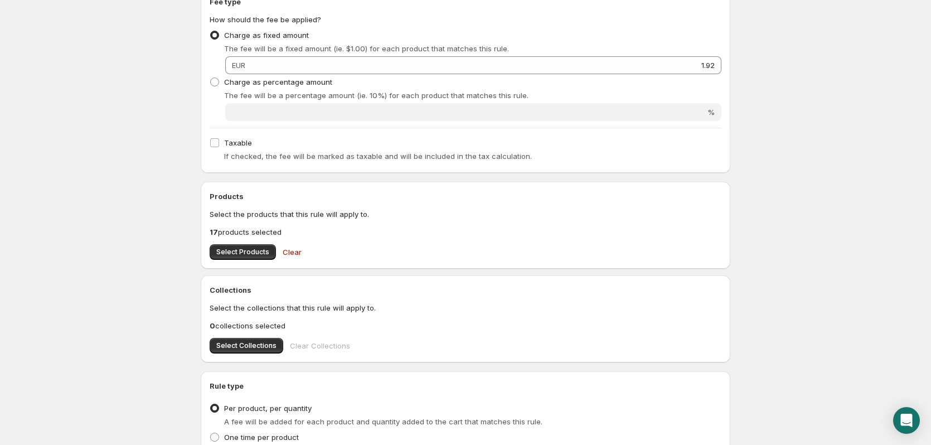
scroll to position [332, 0]
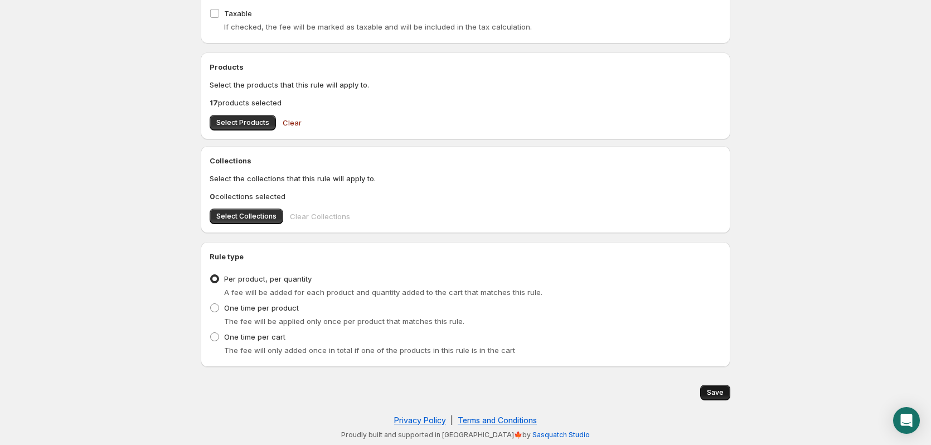
click at [724, 397] on button "Save" at bounding box center [715, 393] width 30 height 16
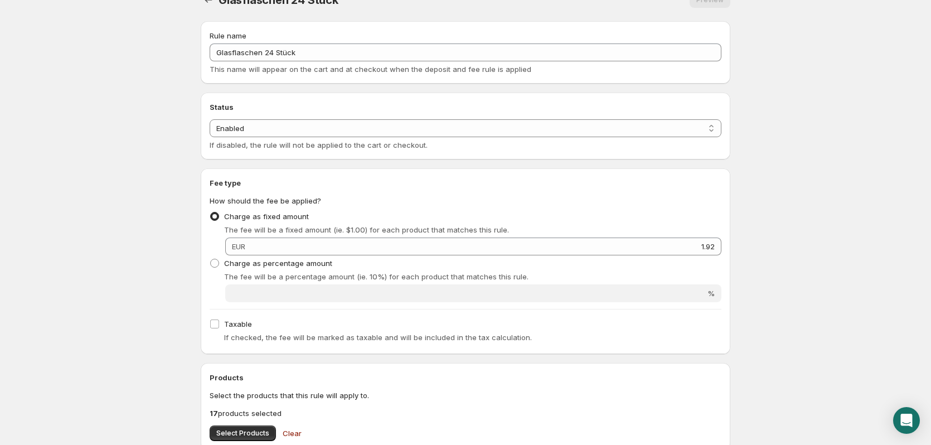
scroll to position [0, 0]
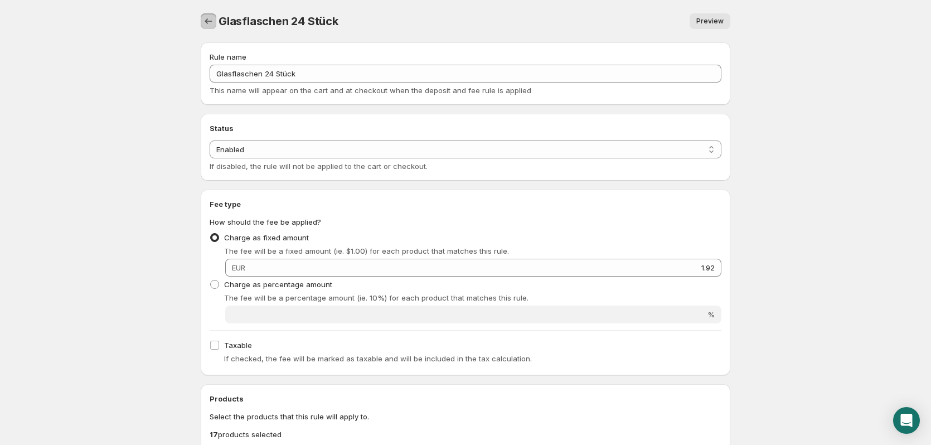
click at [203, 27] on button "Settings" at bounding box center [209, 21] width 16 height 16
